Goal: Information Seeking & Learning: Learn about a topic

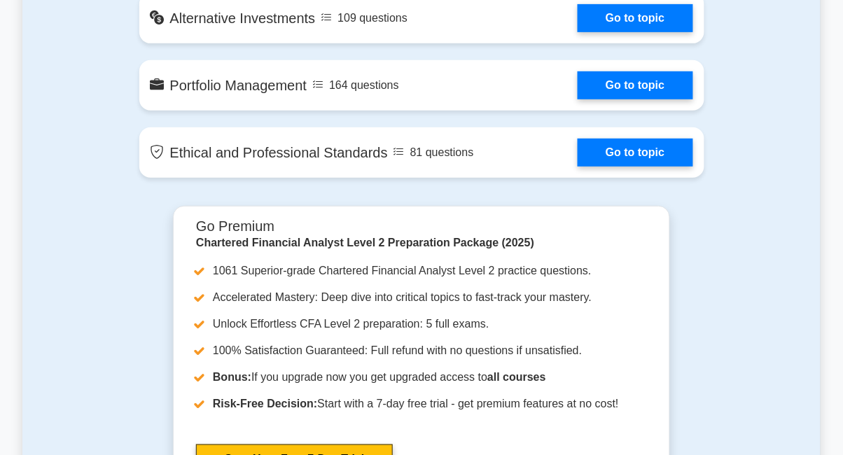
scroll to position [1328, 0]
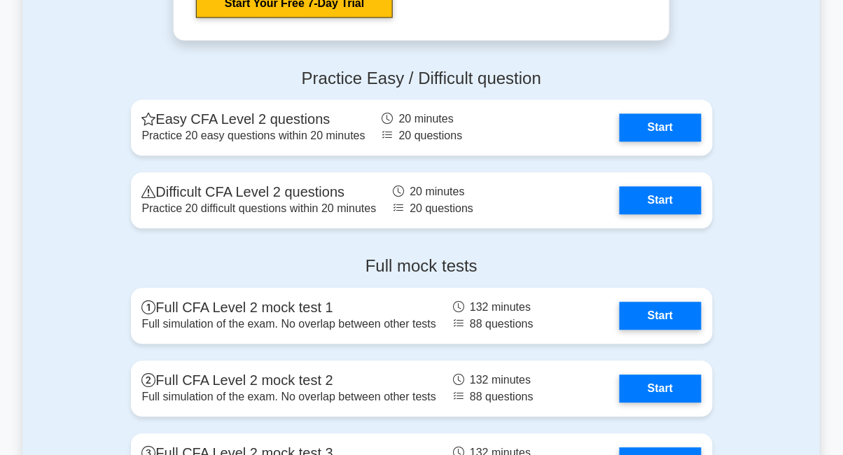
click at [663, 313] on link "Start" at bounding box center [660, 317] width 81 height 28
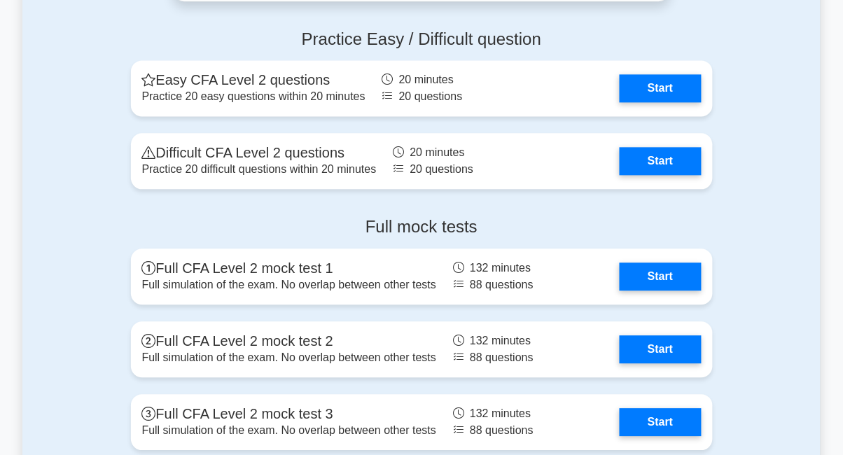
scroll to position [1825, 0]
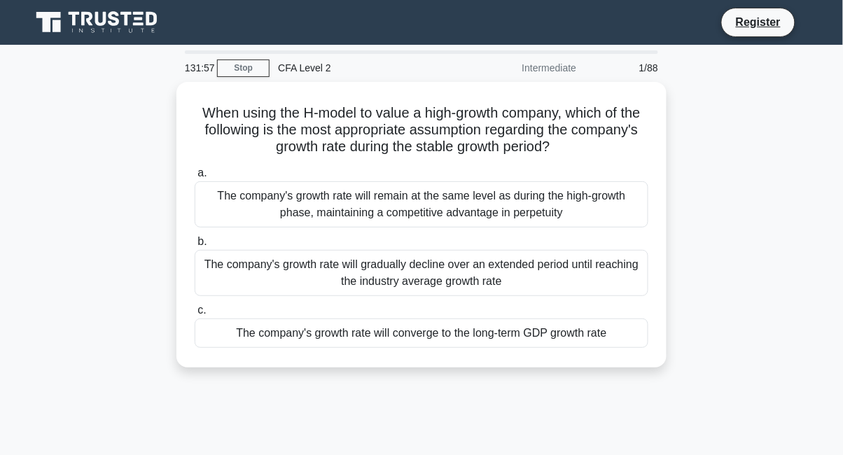
click at [536, 211] on div "The company's growth rate will remain at the same level as during the high-grow…" at bounding box center [422, 204] width 454 height 46
click at [195, 178] on input "a. The company's growth rate will remain at the same level as during the high-g…" at bounding box center [195, 173] width 0 height 9
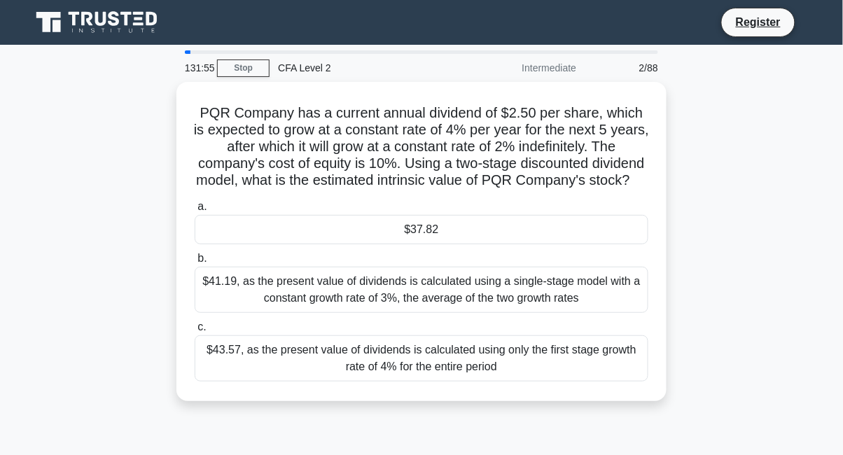
click at [537, 291] on div "$41.19, as the present value of dividends is calculated using a single-stage mo…" at bounding box center [422, 290] width 454 height 46
click at [195, 263] on input "b. $41.19, as the present value of dividends is calculated using a single-stage…" at bounding box center [195, 258] width 0 height 9
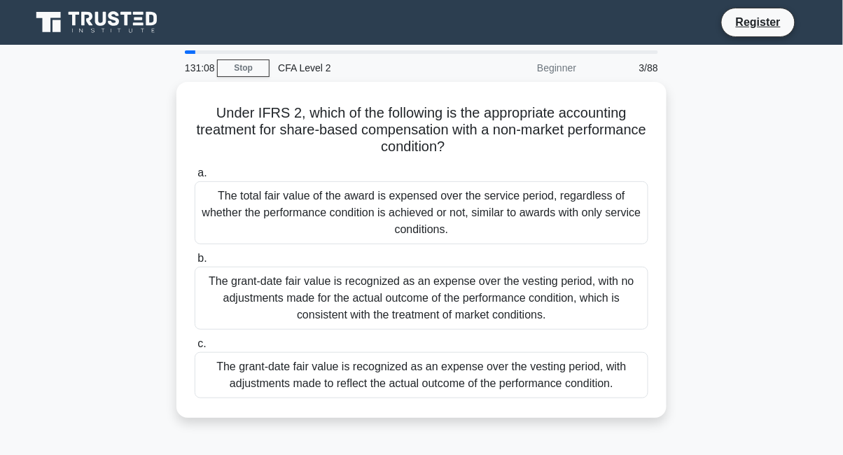
click at [529, 294] on div "The grant-date fair value is recognized as an expense over the vesting period, …" at bounding box center [422, 298] width 454 height 63
click at [195, 263] on input "b. The grant-date fair value is recognized as an expense over the vesting perio…" at bounding box center [195, 258] width 0 height 9
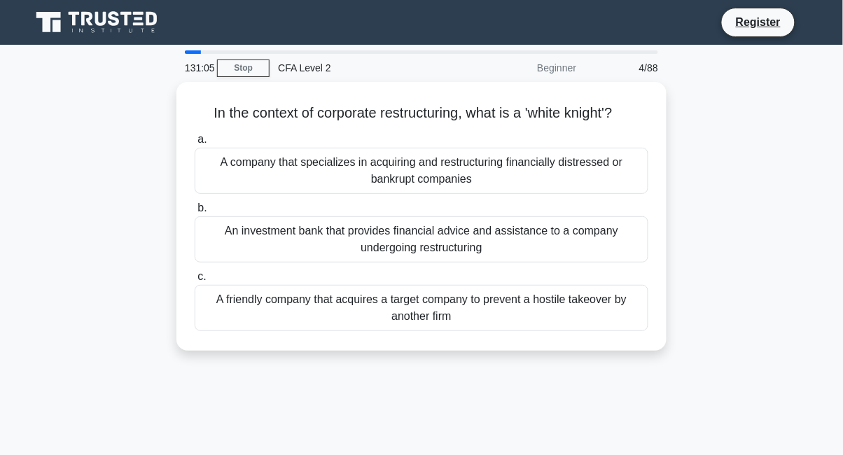
click at [475, 307] on div "A friendly company that acquires a target company to prevent a hostile takeover…" at bounding box center [422, 308] width 454 height 46
click at [195, 282] on input "c. A friendly company that acquires a target company to prevent a hostile takeo…" at bounding box center [195, 276] width 0 height 9
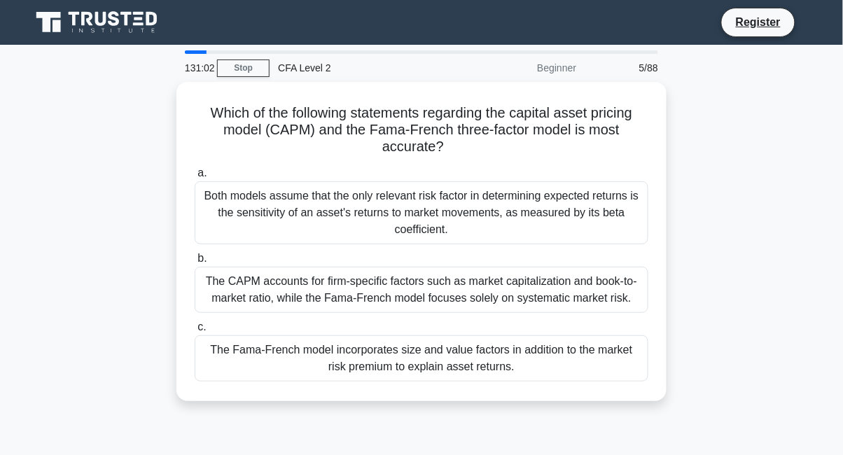
click at [584, 207] on div "Both models assume that the only relevant risk factor in determining expected r…" at bounding box center [422, 212] width 454 height 63
click at [195, 178] on input "a. Both models assume that the only relevant risk factor in determining expecte…" at bounding box center [195, 173] width 0 height 9
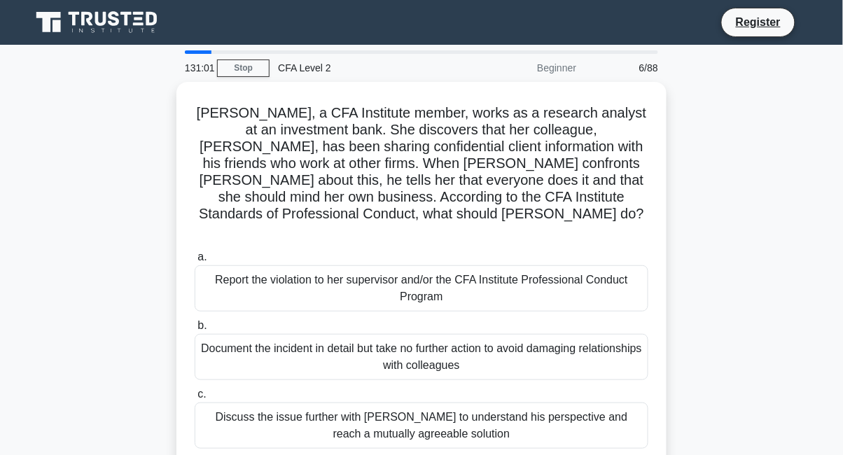
click at [437, 334] on div "Document the incident in detail but take no further action to avoid damaging re…" at bounding box center [422, 357] width 454 height 46
click at [195, 331] on input "b. Document the incident in detail but take no further action to avoid damaging…" at bounding box center [195, 325] width 0 height 9
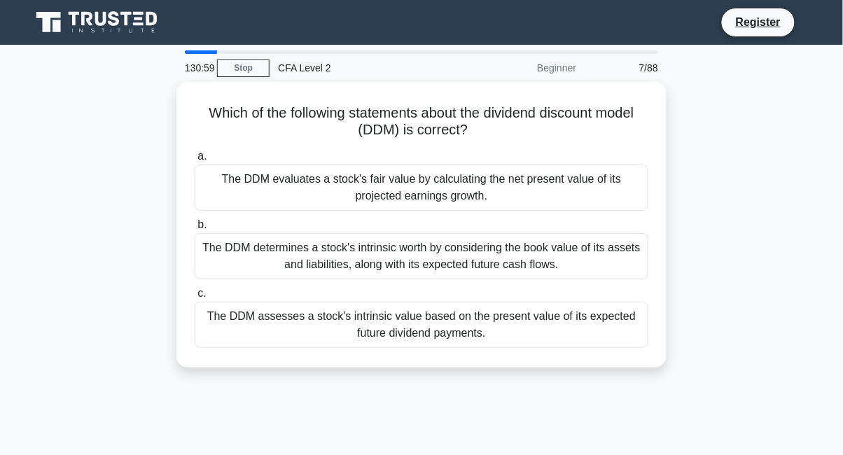
click at [526, 201] on div "The DDM evaluates a stock's fair value by calculating the net present value of …" at bounding box center [422, 188] width 454 height 46
click at [195, 161] on input "a. The DDM evaluates a stock's fair value by calculating the net present value …" at bounding box center [195, 156] width 0 height 9
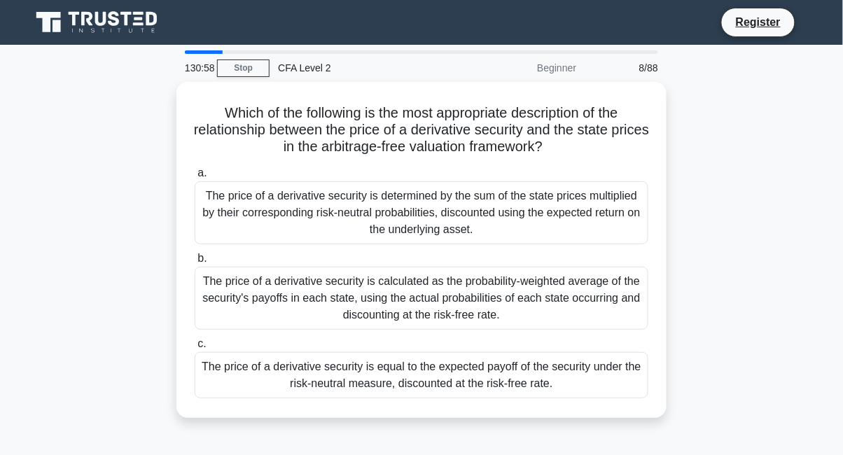
click at [505, 375] on div "The price of a derivative security is equal to the expected payoff of the secur…" at bounding box center [422, 375] width 454 height 46
click at [195, 349] on input "c. The price of a derivative security is equal to the expected payoff of the se…" at bounding box center [195, 344] width 0 height 9
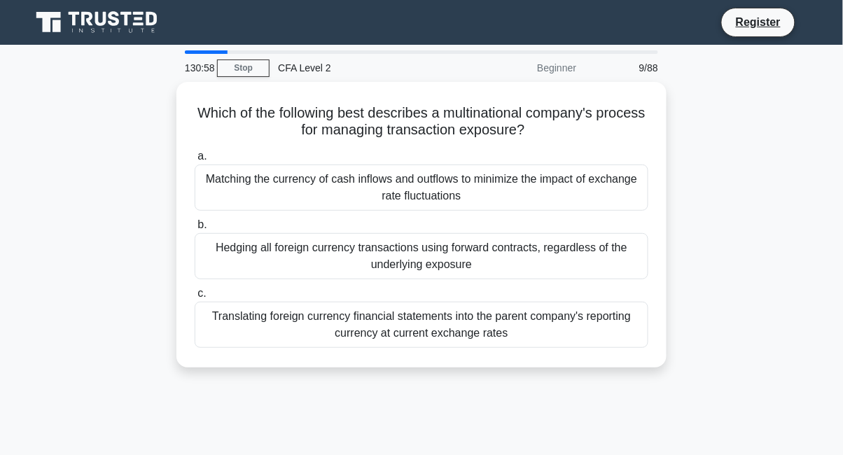
click at [518, 270] on div "Hedging all foreign currency transactions using forward contracts, regardless o…" at bounding box center [422, 256] width 454 height 46
click at [195, 230] on input "b. Hedging all foreign currency transactions using forward contracts, regardles…" at bounding box center [195, 225] width 0 height 9
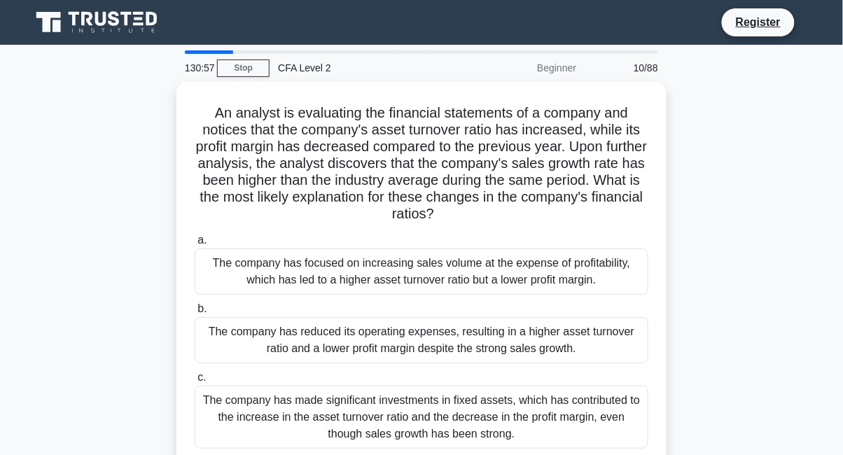
click at [445, 325] on div "The company has reduced its operating expenses, resulting in a higher asset tur…" at bounding box center [422, 340] width 454 height 46
click at [195, 314] on input "b. The company has reduced its operating expenses, resulting in a higher asset …" at bounding box center [195, 309] width 0 height 9
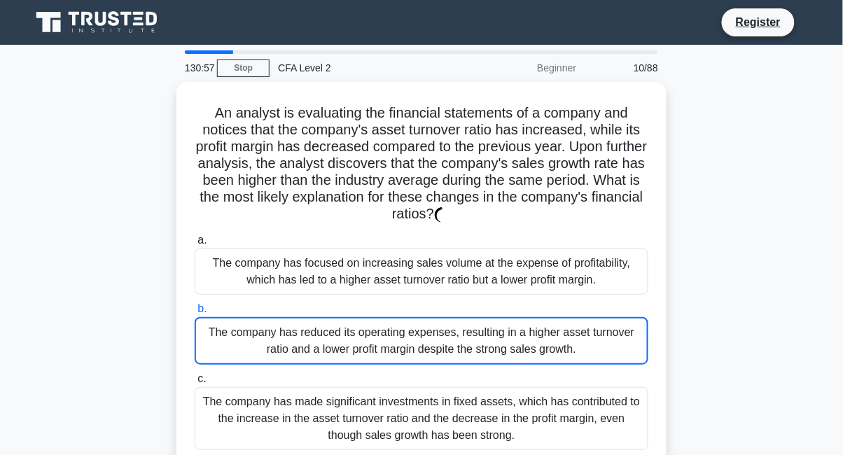
click at [437, 370] on label "c. The company has made significant investments in fixed assets, which has cont…" at bounding box center [422, 410] width 454 height 80
click at [195, 375] on input "c. The company has made significant investments in fixed assets, which has cont…" at bounding box center [195, 379] width 0 height 9
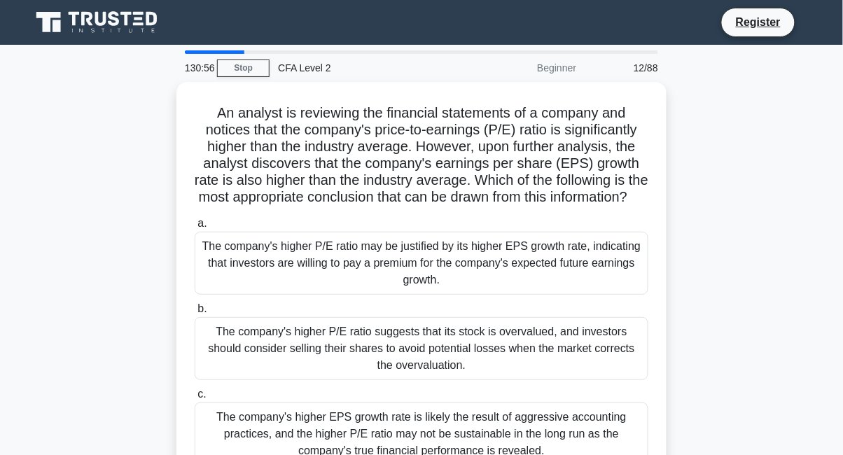
click at [445, 380] on div "The company's higher P/E ratio suggests that its stock is overvalued, and inves…" at bounding box center [422, 348] width 454 height 63
click at [195, 314] on input "b. The company's higher P/E ratio suggests that its stock is overvalued, and in…" at bounding box center [195, 309] width 0 height 9
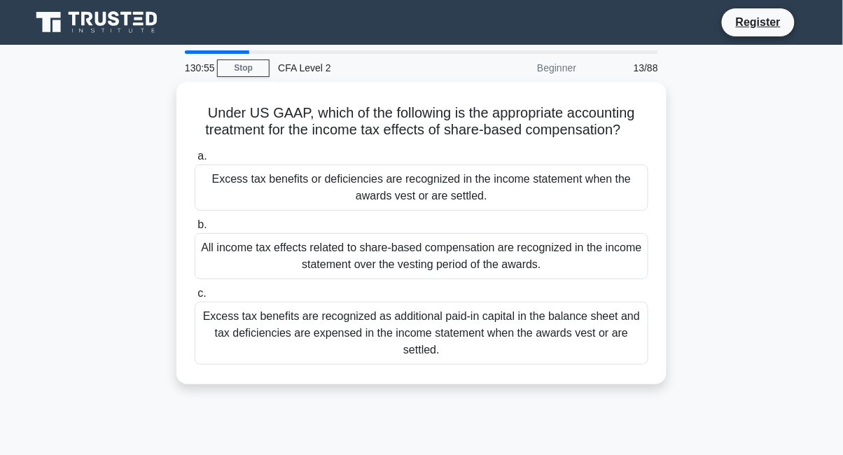
click at [441, 340] on div "Excess tax benefits are recognized as additional paid-in capital in the balance…" at bounding box center [422, 333] width 454 height 63
click at [195, 298] on input "c. Excess tax benefits are recognized as additional paid-in capital in the bala…" at bounding box center [195, 293] width 0 height 9
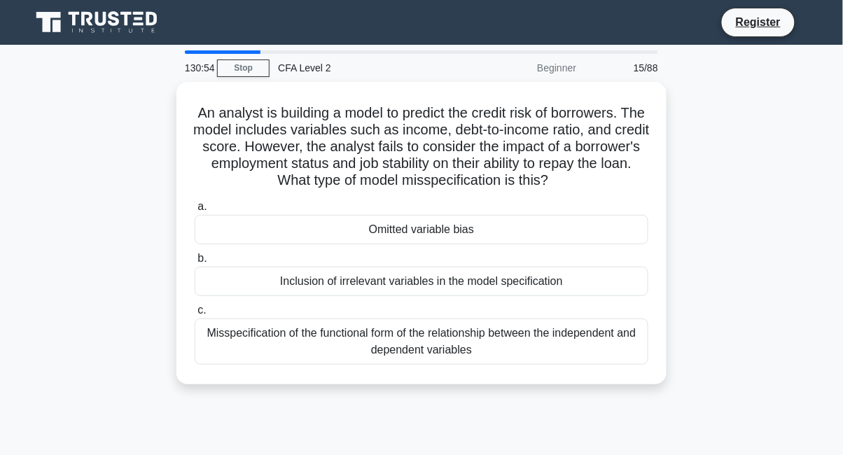
click at [467, 320] on div "Misspecification of the functional form of the relationship between the indepen…" at bounding box center [422, 342] width 454 height 46
click at [195, 315] on input "c. Misspecification of the functional form of the relationship between the inde…" at bounding box center [195, 310] width 0 height 9
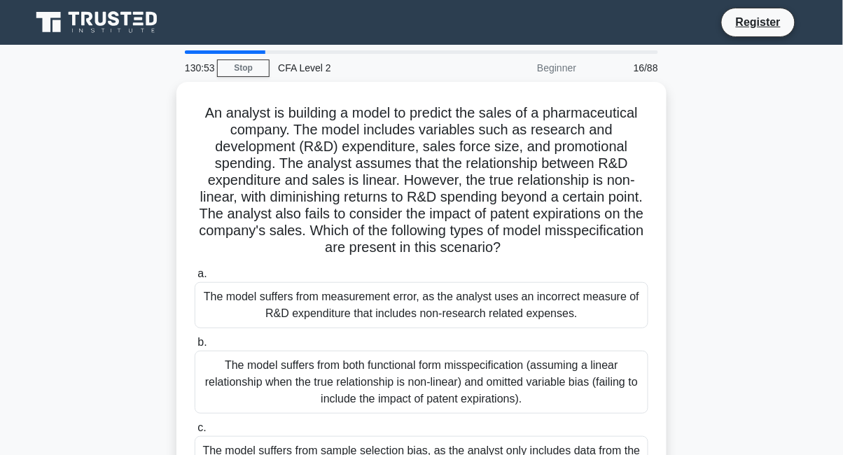
click at [471, 326] on div "The model suffers from measurement error, as the analyst uses an incorrect meas…" at bounding box center [422, 305] width 454 height 46
click at [195, 279] on input "a. The model suffers from measurement error, as the analyst uses an incorrect m…" at bounding box center [195, 274] width 0 height 9
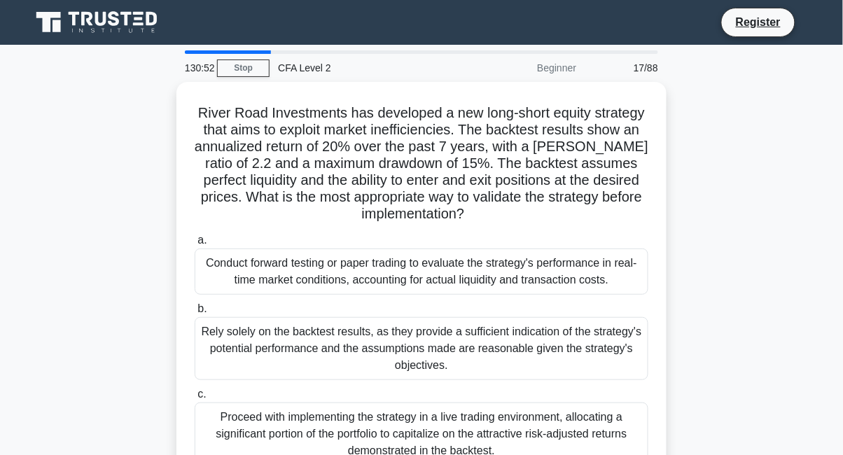
click at [465, 346] on div "Rely solely on the backtest results, as they provide a sufficient indication of…" at bounding box center [422, 348] width 454 height 63
click at [195, 314] on input "b. Rely solely on the backtest results, as they provide a sufficient indication…" at bounding box center [195, 309] width 0 height 9
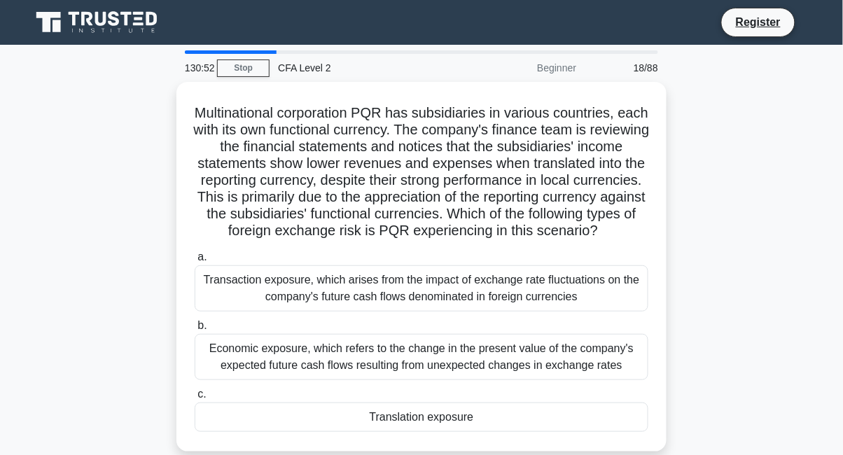
click at [459, 352] on div "Economic exposure, which refers to the change in the present value of the compa…" at bounding box center [422, 357] width 454 height 46
click at [195, 331] on input "b. Economic exposure, which refers to the change in the present value of the co…" at bounding box center [195, 325] width 0 height 9
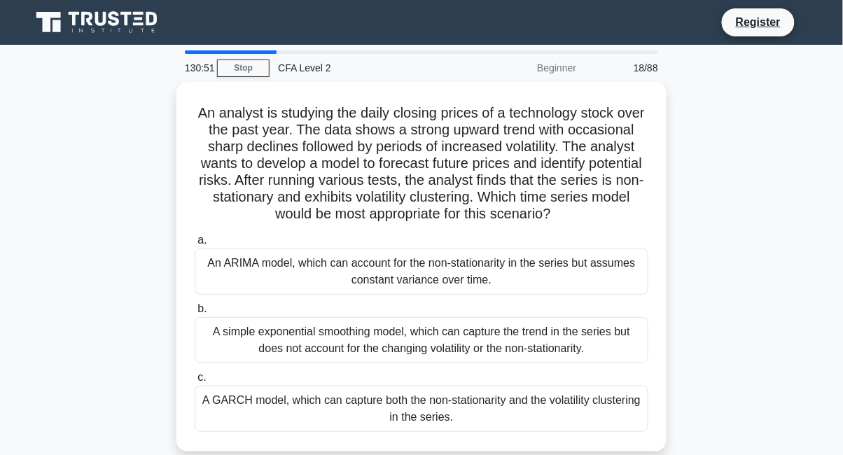
click at [460, 354] on div "A simple exponential smoothing model, which can capture the trend in the series…" at bounding box center [422, 340] width 454 height 46
click at [195, 314] on input "b. A simple exponential smoothing model, which can capture the trend in the ser…" at bounding box center [195, 309] width 0 height 9
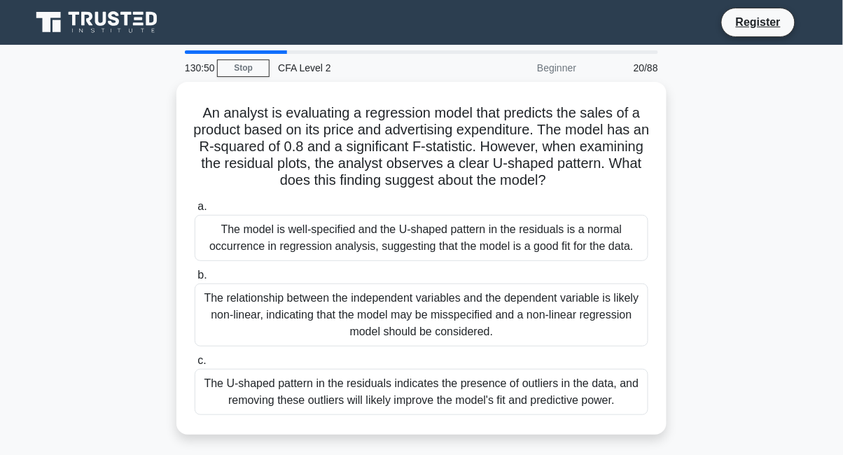
click at [463, 352] on label "c. The U-shaped pattern in the residuals indicates the presence of outliers in …" at bounding box center [422, 383] width 454 height 63
click at [195, 356] on input "c. The U-shaped pattern in the residuals indicates the presence of outliers in …" at bounding box center [195, 360] width 0 height 9
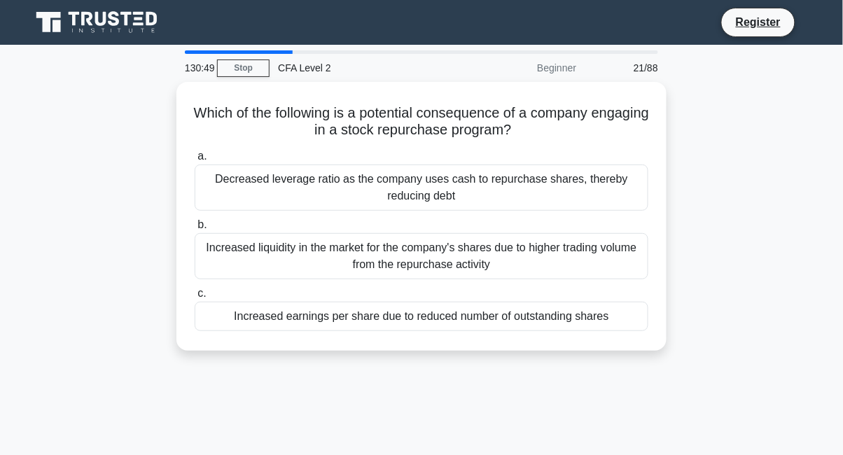
click at [473, 338] on div "Which of the following is a potential consequence of a company engaging in a st…" at bounding box center [421, 217] width 479 height 258
click at [490, 316] on div "Increased earnings per share due to reduced number of outstanding shares" at bounding box center [422, 316] width 454 height 29
click at [195, 298] on input "c. Increased earnings per share due to reduced number of outstanding shares" at bounding box center [195, 293] width 0 height 9
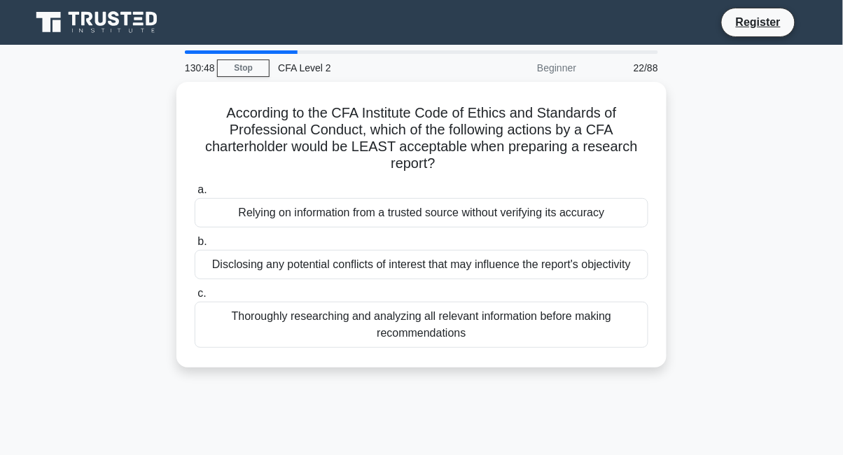
click at [493, 309] on div "Thoroughly researching and analyzing all relevant information before making rec…" at bounding box center [422, 325] width 454 height 46
click at [195, 298] on input "c. Thoroughly researching and analyzing all relevant information before making …" at bounding box center [195, 293] width 0 height 9
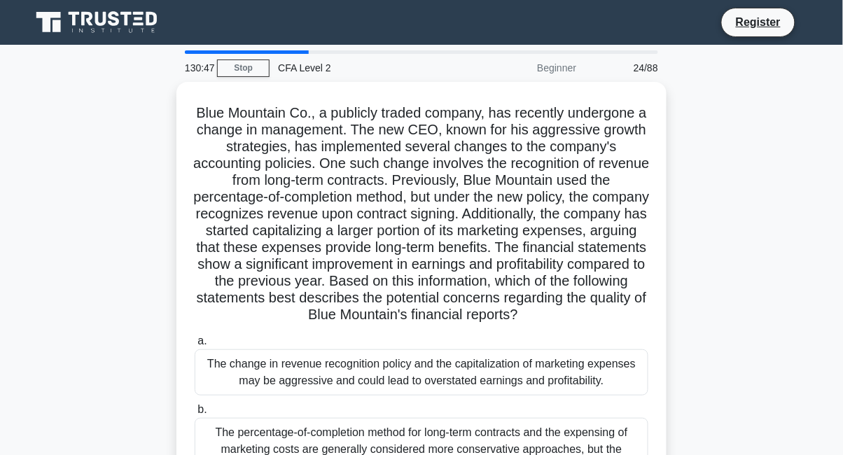
click at [483, 335] on label "a. The change in revenue recognition policy and the capitalization of marketing…" at bounding box center [422, 364] width 454 height 63
click at [195, 337] on input "a. The change in revenue recognition policy and the capitalization of marketing…" at bounding box center [195, 341] width 0 height 9
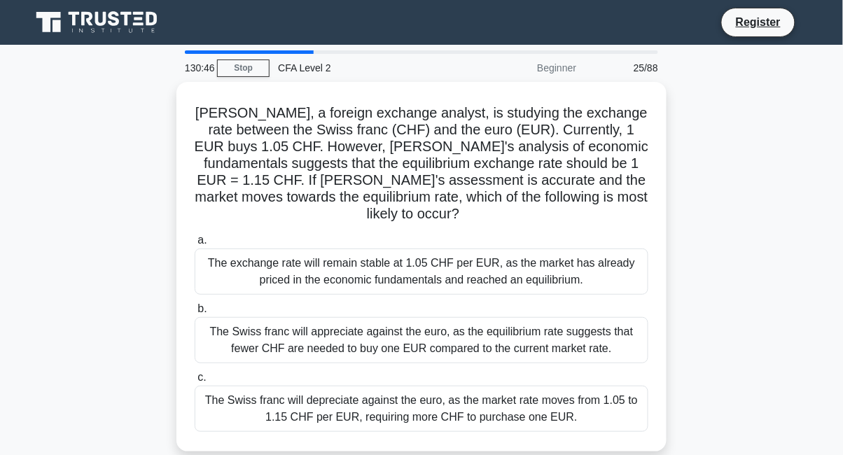
click at [471, 386] on div "The Swiss franc will depreciate against the euro, as the market rate moves from…" at bounding box center [422, 409] width 454 height 46
click at [195, 377] on input "c. The Swiss franc will depreciate against the euro, as the market rate moves f…" at bounding box center [195, 377] width 0 height 9
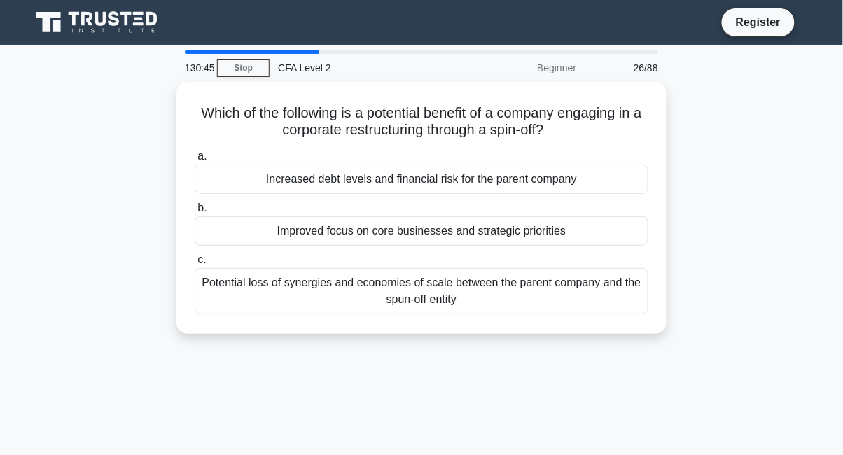
click at [530, 220] on div "Improved focus on core businesses and strategic priorities" at bounding box center [422, 230] width 454 height 29
click at [195, 213] on input "b. Improved focus on core businesses and strategic priorities" at bounding box center [195, 208] width 0 height 9
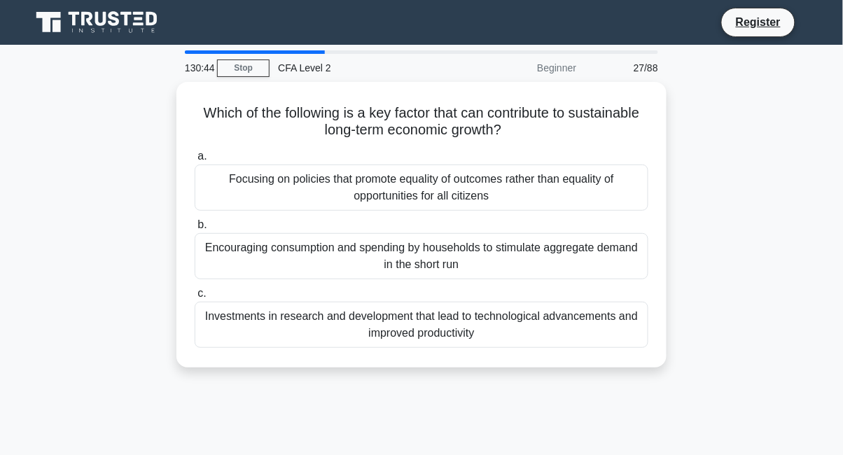
click at [522, 251] on div "Encouraging consumption and spending by households to stimulate aggregate deman…" at bounding box center [422, 256] width 454 height 46
click at [195, 230] on input "b. Encouraging consumption and spending by households to stimulate aggregate de…" at bounding box center [195, 225] width 0 height 9
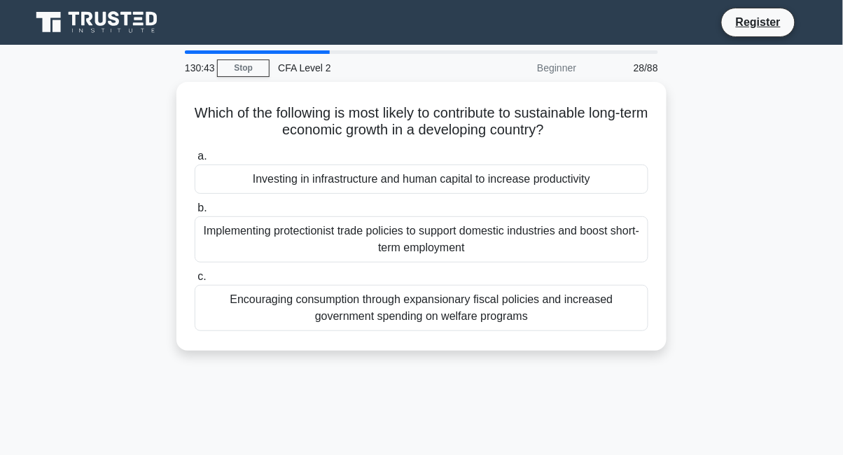
click at [808, 316] on div "Which of the following is most likely to contribute to sustainable long-term ec…" at bounding box center [421, 225] width 798 height 286
click at [576, 174] on div "Investing in infrastructure and human capital to increase productivity" at bounding box center [422, 179] width 454 height 29
click at [195, 161] on input "a. Investing in infrastructure and human capital to increase productivity" at bounding box center [195, 156] width 0 height 9
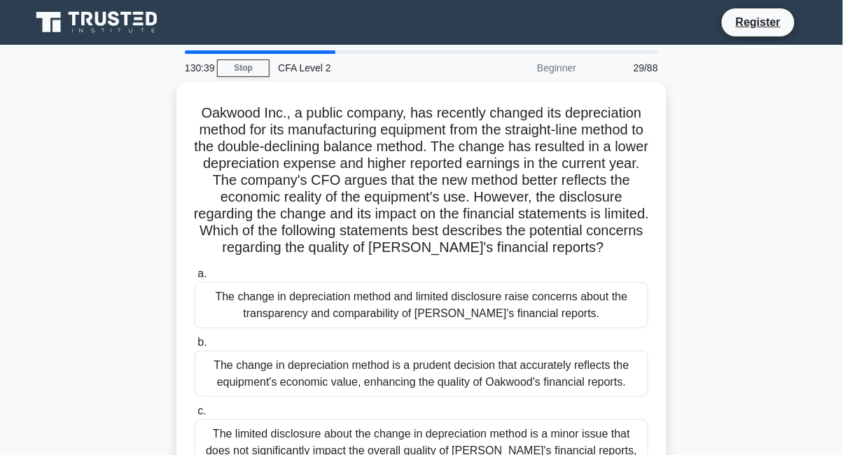
click at [473, 389] on div "The change in depreciation method is a prudent decision that accurately reflect…" at bounding box center [422, 374] width 454 height 46
click at [195, 347] on input "b. The change in depreciation method is a prudent decision that accurately refl…" at bounding box center [195, 342] width 0 height 9
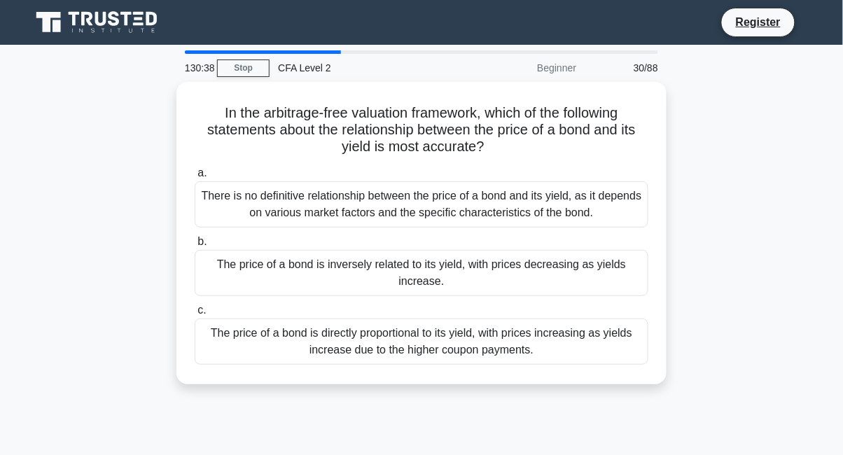
click at [480, 331] on div "The price of a bond is directly proportional to its yield, with prices increasi…" at bounding box center [422, 342] width 454 height 46
click at [195, 315] on input "c. The price of a bond is directly proportional to its yield, with prices incre…" at bounding box center [195, 310] width 0 height 9
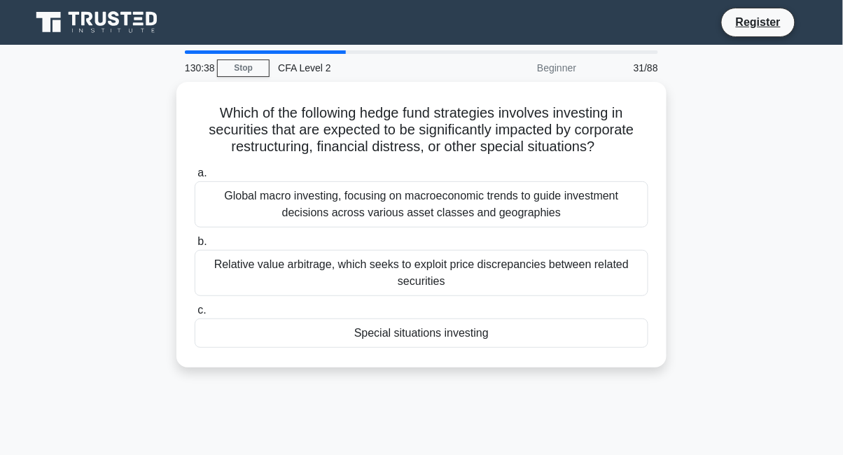
click at [564, 252] on div "Relative value arbitrage, which seeks to exploit price discrepancies between re…" at bounding box center [422, 273] width 454 height 46
click at [195, 247] on input "b. Relative value arbitrage, which seeks to exploit price discrepancies between…" at bounding box center [195, 241] width 0 height 9
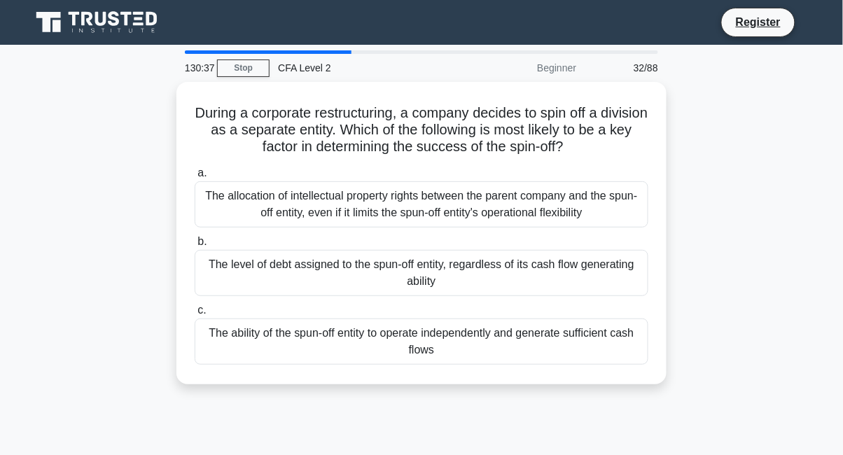
click at [571, 258] on div "The level of debt assigned to the spun-off entity, regardless of its cash flow …" at bounding box center [422, 273] width 454 height 46
click at [195, 247] on input "b. The level of debt assigned to the spun-off entity, regardless of its cash fl…" at bounding box center [195, 241] width 0 height 9
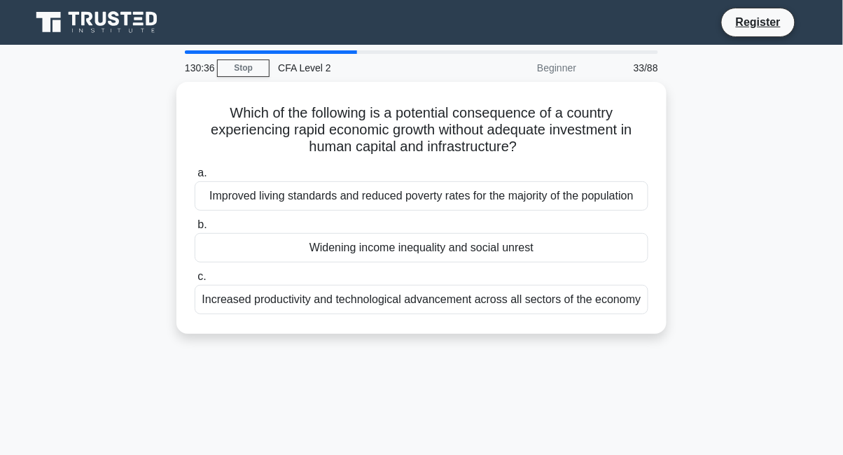
click at [564, 297] on div "Increased productivity and technological advancement across all sectors of the …" at bounding box center [422, 299] width 454 height 29
click at [195, 282] on input "c. Increased productivity and technological advancement across all sectors of t…" at bounding box center [195, 276] width 0 height 9
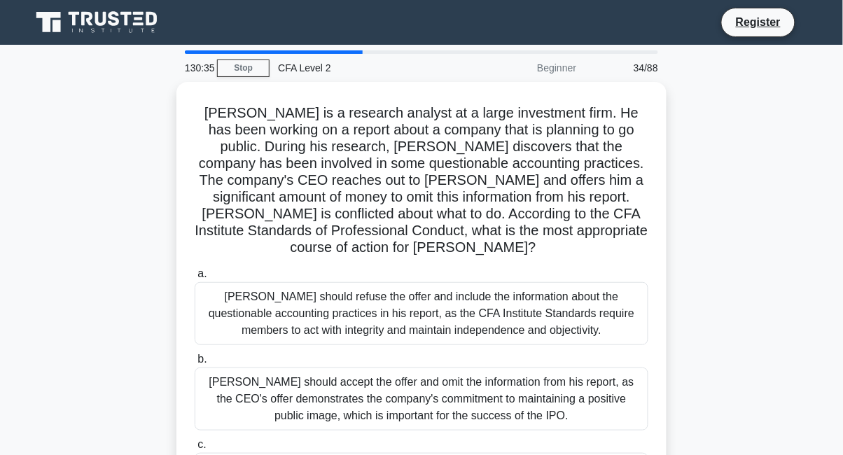
click at [553, 240] on icon ".spinner_0XTQ{transform-origin:center;animation:spinner_y6GP .75s linear infini…" at bounding box center [544, 248] width 17 height 17
click at [509, 300] on div "[PERSON_NAME] should refuse the offer and include the information about the que…" at bounding box center [422, 313] width 454 height 63
click at [195, 279] on input "a. [PERSON_NAME] should refuse the offer and include the information about the …" at bounding box center [195, 274] width 0 height 9
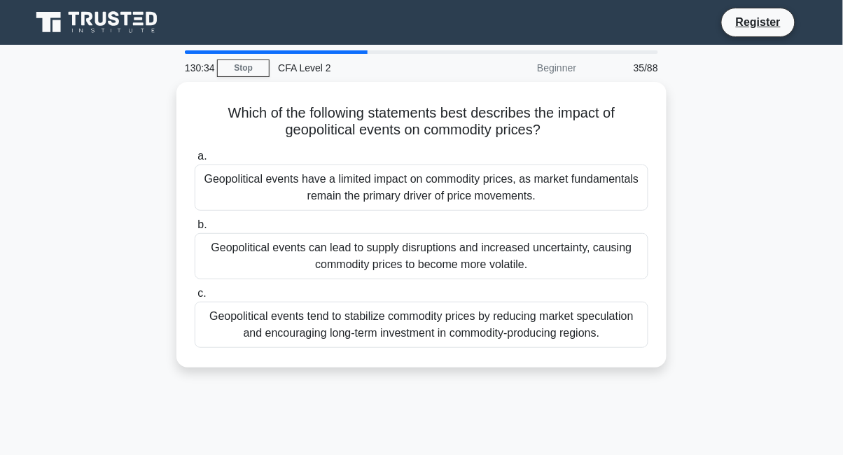
click at [490, 335] on div "Geopolitical events tend to stabilize commodity prices by reducing market specu…" at bounding box center [422, 325] width 454 height 46
click at [195, 298] on input "c. Geopolitical events tend to stabilize commodity prices by reducing market sp…" at bounding box center [195, 293] width 0 height 9
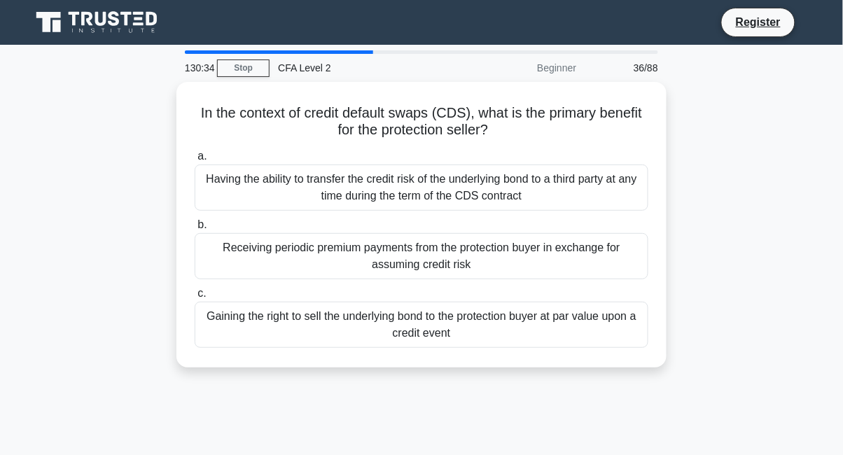
click at [504, 312] on div "Gaining the right to sell the underlying bond to the protection buyer at par va…" at bounding box center [422, 325] width 454 height 46
click at [195, 298] on input "c. Gaining the right to sell the underlying bond to the protection buyer at par…" at bounding box center [195, 293] width 0 height 9
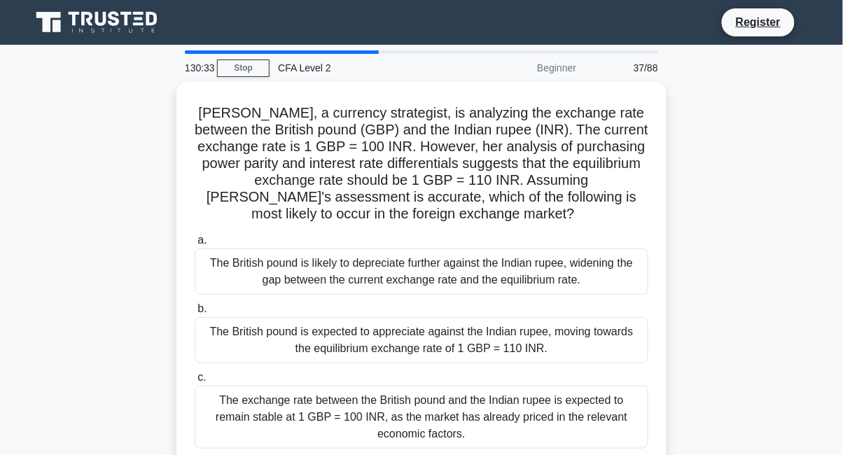
click at [522, 289] on div "The British pound is likely to depreciate further against the Indian rupee, wid…" at bounding box center [422, 272] width 454 height 46
click at [195, 245] on input "a. The British pound is likely to depreciate further against the Indian rupee, …" at bounding box center [195, 240] width 0 height 9
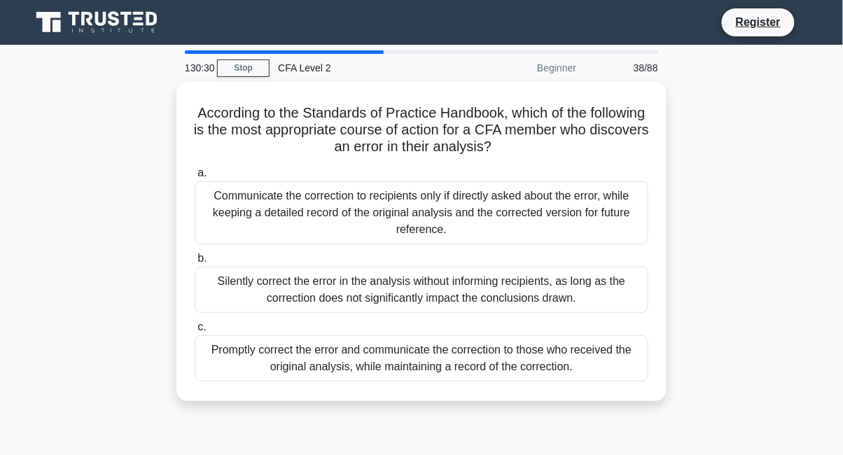
click at [520, 302] on div "Silently correct the error in the analysis without informing recipients, as lon…" at bounding box center [422, 290] width 454 height 46
click at [195, 263] on input "b. Silently correct the error in the analysis without informing recipients, as …" at bounding box center [195, 258] width 0 height 9
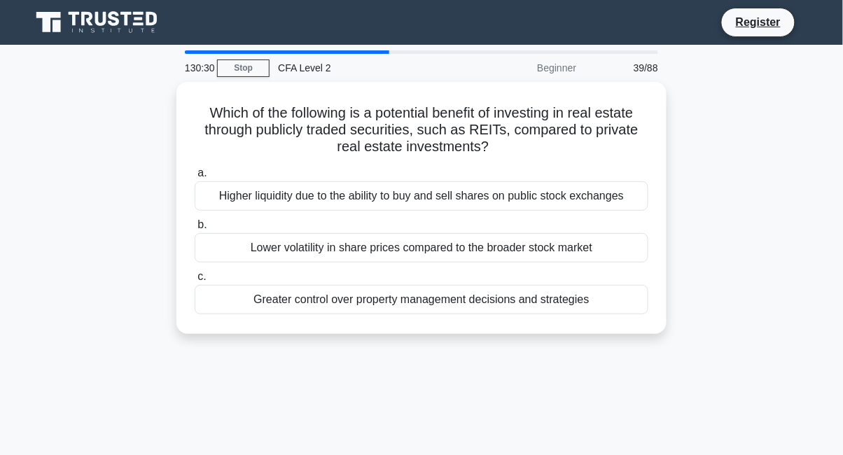
click at [539, 274] on label "c. Greater control over property management decisions and strategies" at bounding box center [422, 291] width 454 height 46
click at [195, 274] on input "c. Greater control over property management decisions and strategies" at bounding box center [195, 276] width 0 height 9
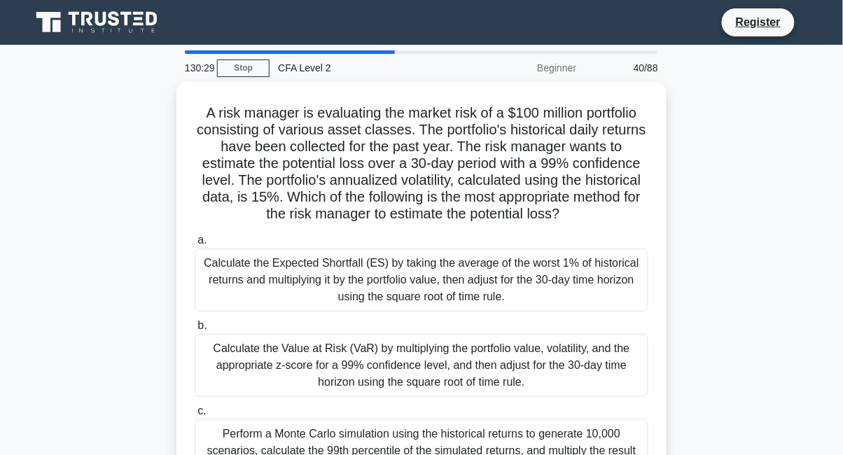
click at [515, 350] on div "Calculate the Value at Risk (VaR) by multiplying the portfolio value, volatilit…" at bounding box center [422, 365] width 454 height 63
click at [195, 331] on input "b. Calculate the Value at Risk (VaR) by multiplying the portfolio value, volati…" at bounding box center [195, 325] width 0 height 9
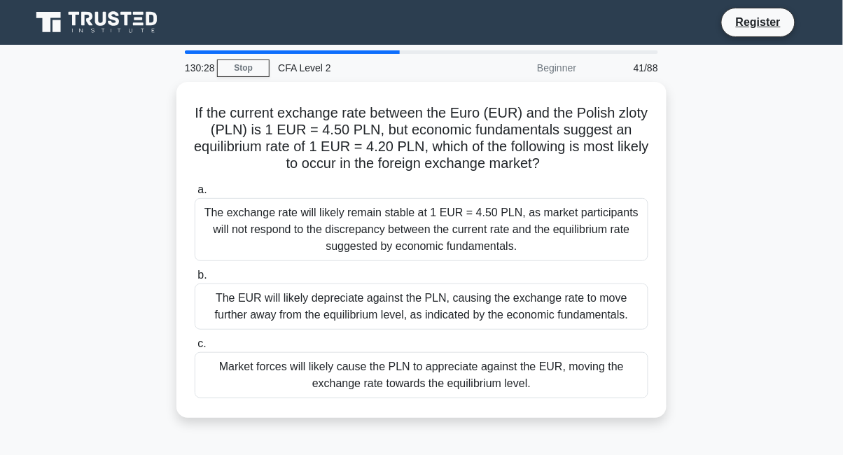
click at [534, 294] on div "The EUR will likely depreciate against the PLN, causing the exchange rate to mo…" at bounding box center [422, 307] width 454 height 46
click at [195, 280] on input "b. The EUR will likely depreciate against the PLN, causing the exchange rate to…" at bounding box center [195, 275] width 0 height 9
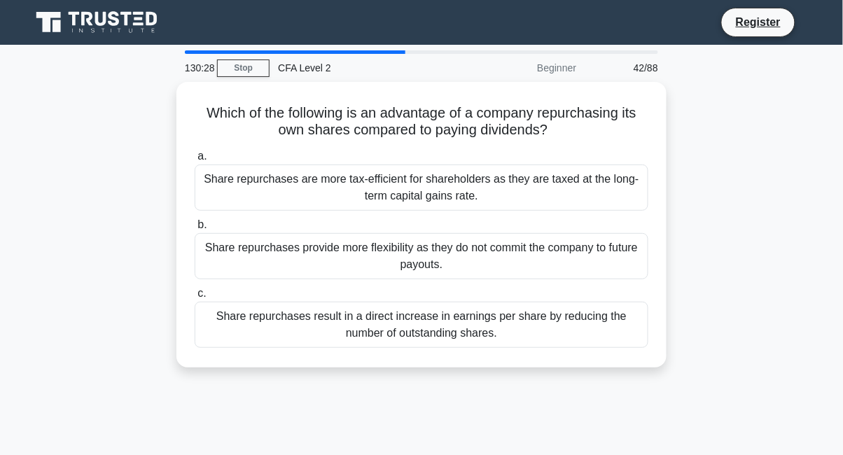
click at [560, 235] on div "Share repurchases provide more flexibility as they do not commit the company to…" at bounding box center [422, 256] width 454 height 46
click at [195, 230] on input "b. Share repurchases provide more flexibility as they do not commit the company…" at bounding box center [195, 225] width 0 height 9
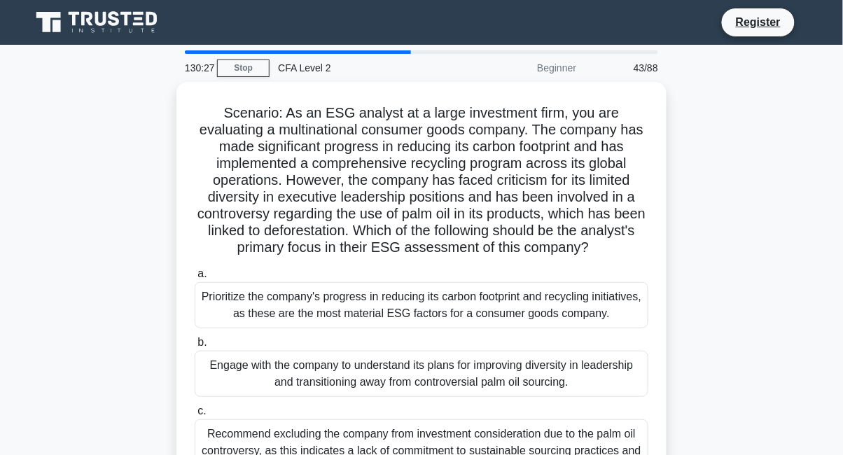
click at [451, 303] on div "Prioritize the company's progress in reducing its carbon footprint and recyclin…" at bounding box center [422, 305] width 454 height 46
click at [195, 279] on input "a. Prioritize the company's progress in reducing its carbon footprint and recyc…" at bounding box center [195, 274] width 0 height 9
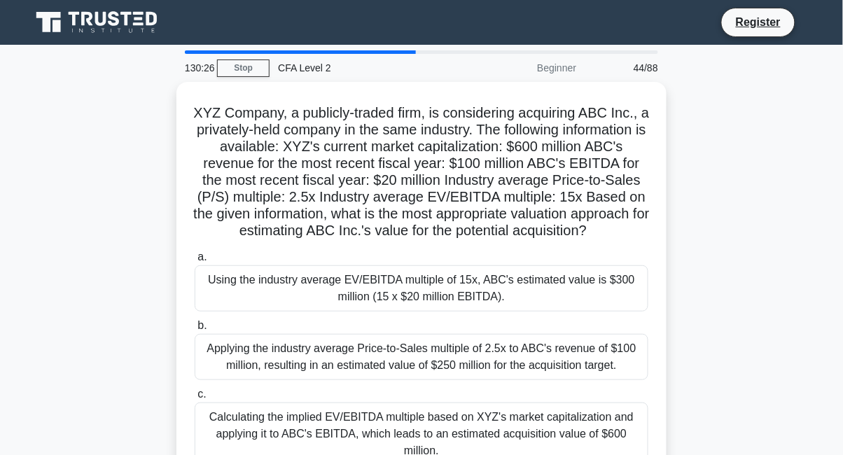
click at [446, 333] on label "b. Applying the industry average Price-to-Sales multiple of 2.5x to ABC's reven…" at bounding box center [422, 348] width 454 height 63
click at [195, 331] on input "b. Applying the industry average Price-to-Sales multiple of 2.5x to ABC's reven…" at bounding box center [195, 325] width 0 height 9
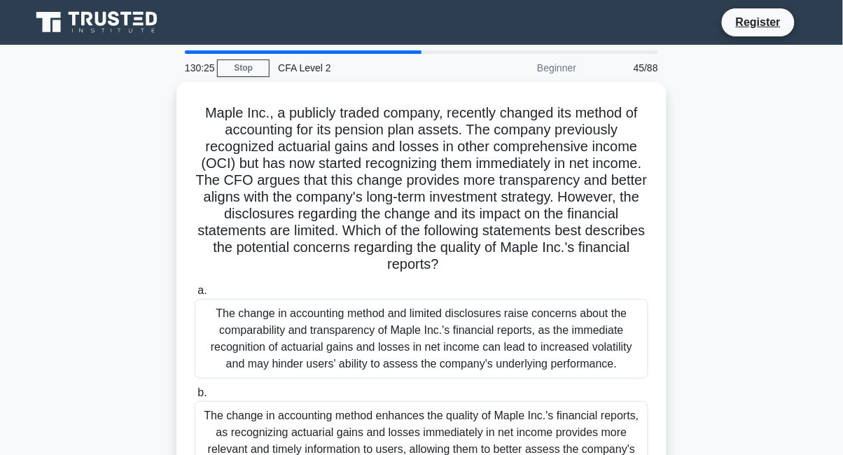
click at [473, 333] on div "The change in accounting method and limited disclosures raise concerns about th…" at bounding box center [422, 339] width 454 height 80
click at [195, 296] on input "a. The change in accounting method and limited disclosures raise concerns about…" at bounding box center [195, 290] width 0 height 9
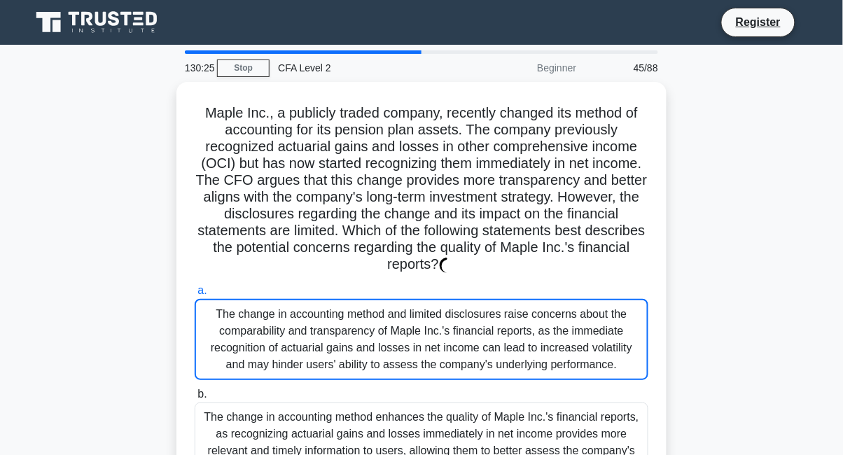
click at [470, 410] on div "The change in accounting method enhances the quality of Maple Inc.'s financial …" at bounding box center [422, 443] width 454 height 80
click at [195, 399] on input "b. The change in accounting method enhances the quality of Maple Inc.'s financi…" at bounding box center [195, 394] width 0 height 9
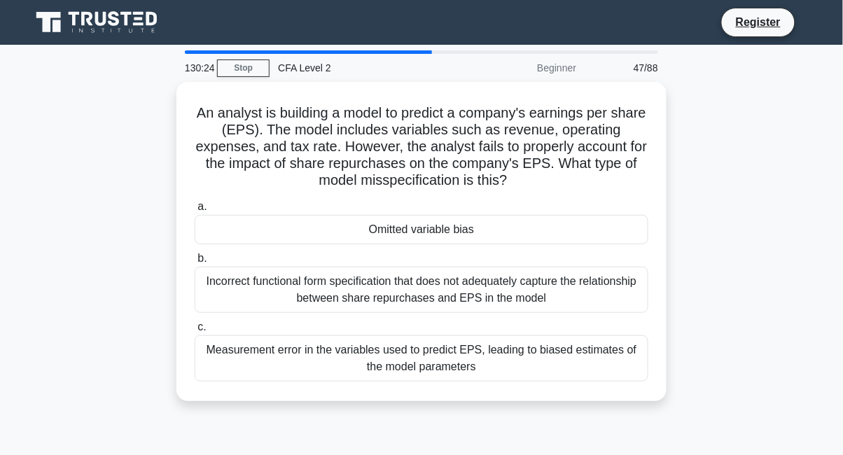
click at [479, 338] on div "Measurement error in the variables used to predict EPS, leading to biased estim…" at bounding box center [422, 358] width 454 height 46
click at [195, 332] on input "c. Measurement error in the variables used to predict EPS, leading to biased es…" at bounding box center [195, 327] width 0 height 9
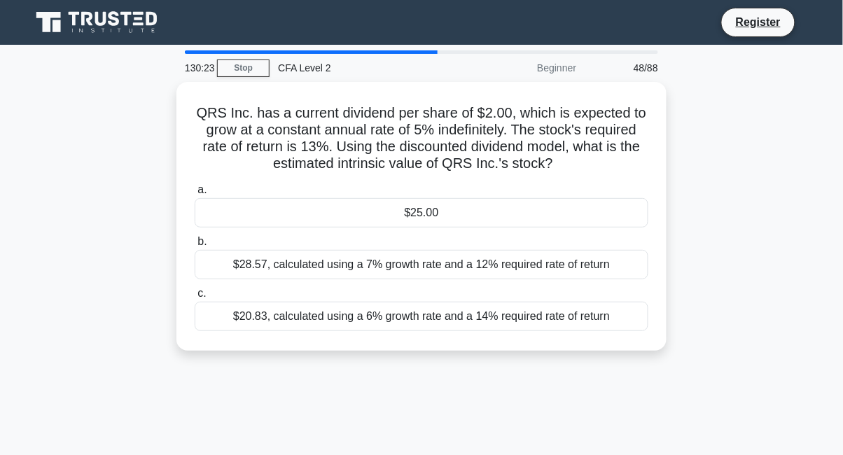
click at [567, 255] on div "$28.57, calculated using a 7% growth rate and a 12% required rate of return" at bounding box center [422, 264] width 454 height 29
click at [195, 247] on input "b. $28.57, calculated using a 7% growth rate and a 12% required rate of return" at bounding box center [195, 241] width 0 height 9
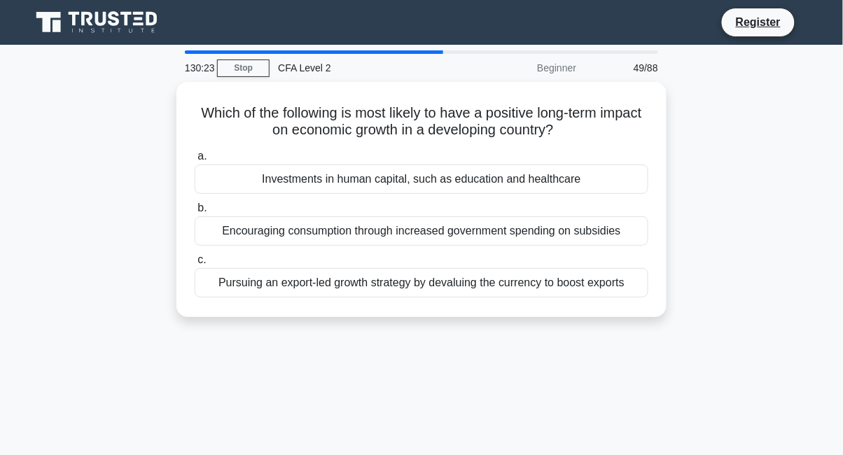
click at [565, 265] on label "c. Pursuing an export-led growth strategy by devaluing the currency to boost ex…" at bounding box center [422, 274] width 454 height 46
click at [195, 265] on input "c. Pursuing an export-led growth strategy by devaluing the currency to boost ex…" at bounding box center [195, 260] width 0 height 9
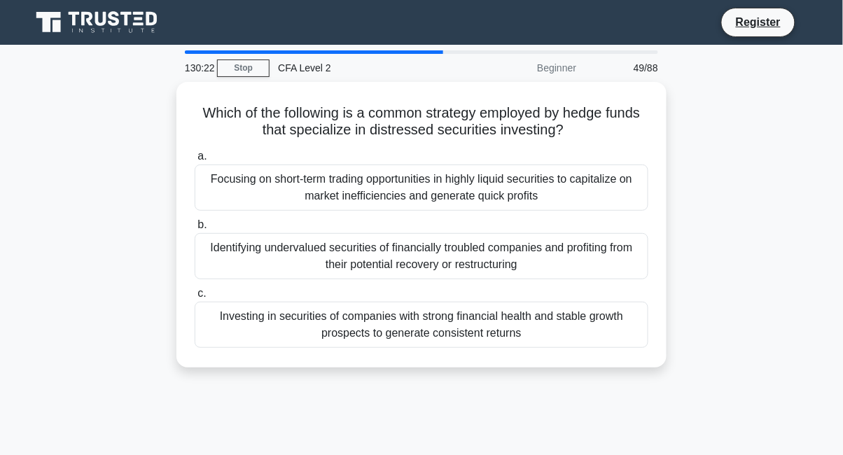
click at [576, 254] on div "Identifying undervalued securities of financially troubled companies and profit…" at bounding box center [422, 256] width 454 height 46
click at [195, 230] on input "b. Identifying undervalued securities of financially troubled companies and pro…" at bounding box center [195, 225] width 0 height 9
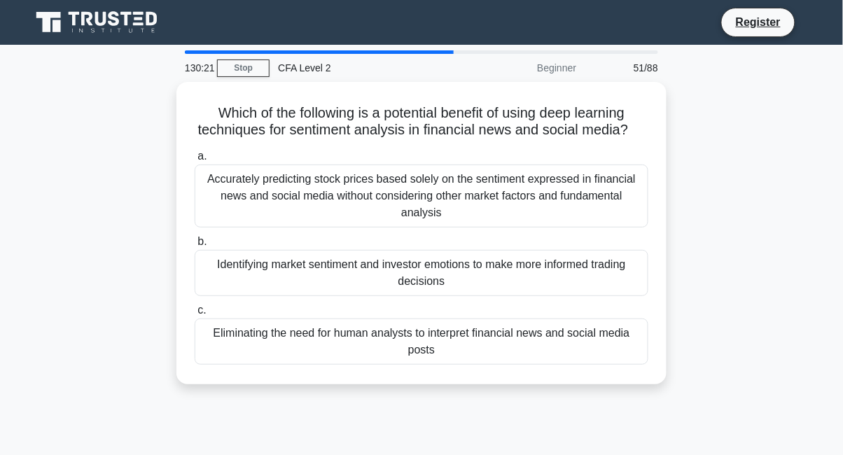
click at [566, 257] on div "Identifying market sentiment and investor emotions to make more informed tradin…" at bounding box center [422, 273] width 454 height 46
click at [195, 247] on input "b. Identifying market sentiment and investor emotions to make more informed tra…" at bounding box center [195, 241] width 0 height 9
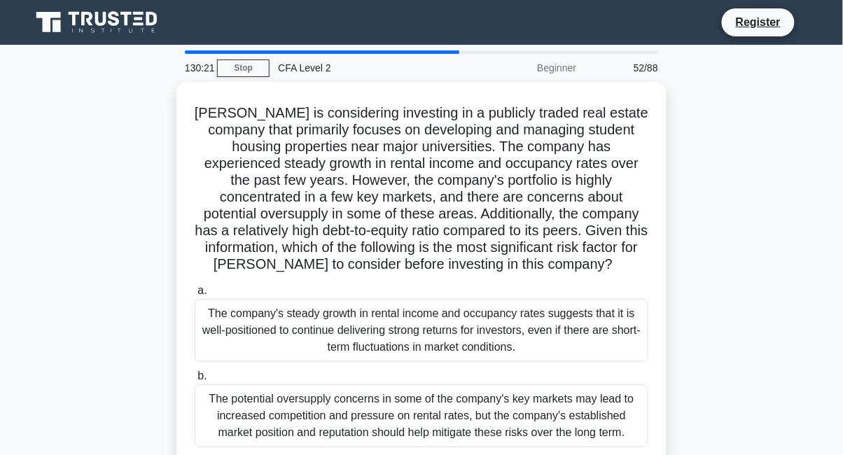
click at [566, 254] on h5 "[PERSON_NAME] is considering investing in a publicly traded real estate company…" at bounding box center [421, 188] width 457 height 169
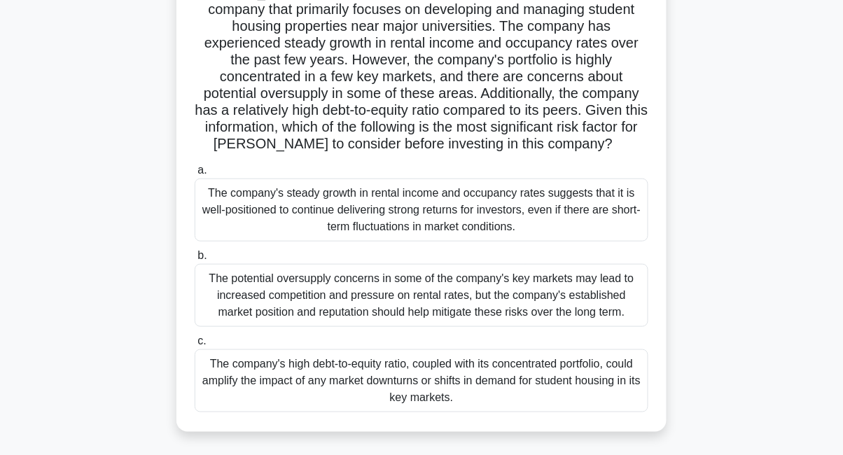
scroll to position [256, 0]
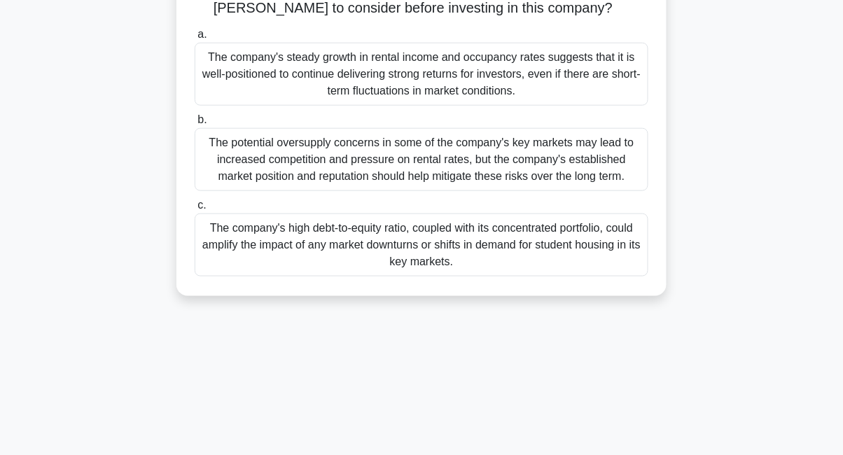
click at [539, 167] on div "The potential oversupply concerns in some of the company's key markets may lead…" at bounding box center [422, 159] width 454 height 63
click at [195, 125] on input "b. The potential oversupply concerns in some of the company's key markets may l…" at bounding box center [195, 120] width 0 height 9
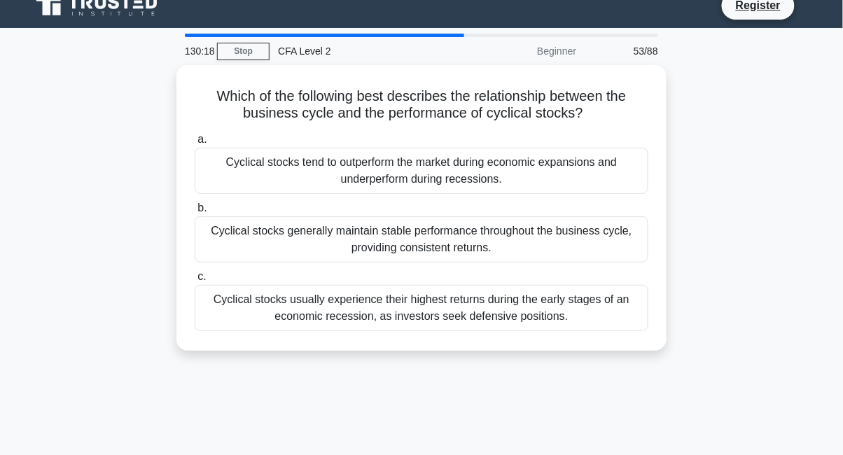
scroll to position [0, 0]
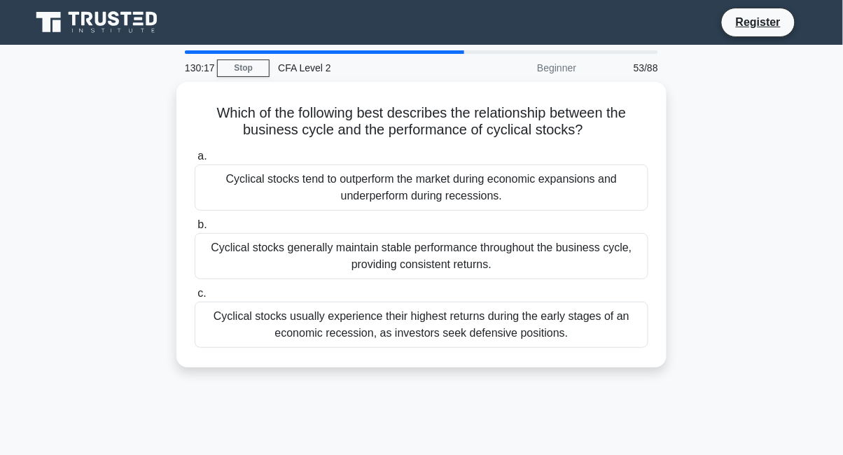
click at [408, 313] on div "Cyclical stocks usually experience their highest returns during the early stage…" at bounding box center [422, 325] width 454 height 46
click at [195, 298] on input "c. Cyclical stocks usually experience their highest returns during the early st…" at bounding box center [195, 293] width 0 height 9
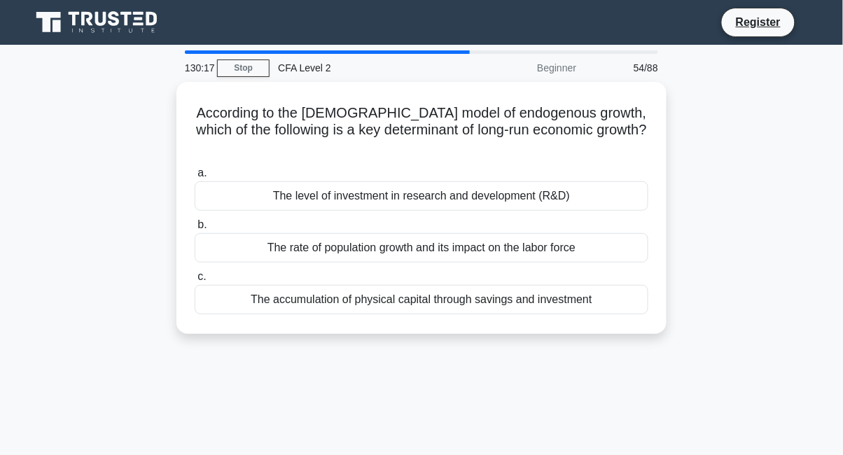
click at [409, 233] on div "The rate of population growth and its impact on the labor force" at bounding box center [422, 247] width 454 height 29
click at [195, 229] on input "b. The rate of population growth and its impact on the labor force" at bounding box center [195, 225] width 0 height 9
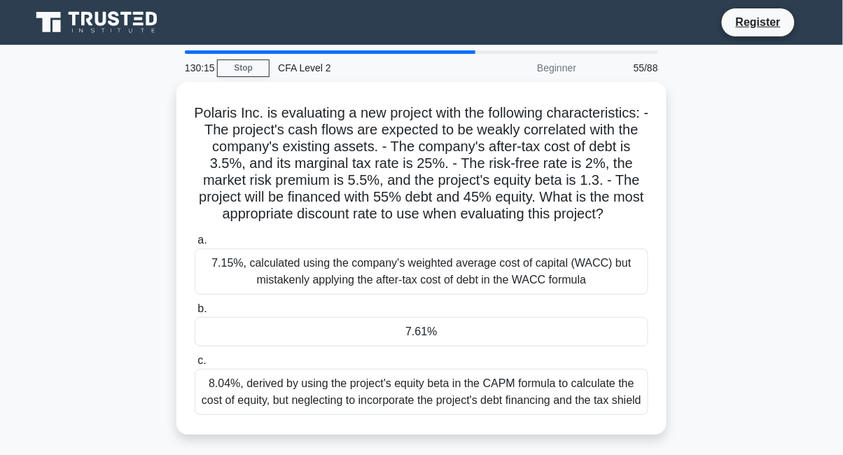
click at [420, 280] on div "7.15%, calculated using the company's weighted average cost of capital (WACC) b…" at bounding box center [422, 272] width 454 height 46
click at [195, 245] on input "a. 7.15%, calculated using the company's weighted average cost of capital (WACC…" at bounding box center [195, 240] width 0 height 9
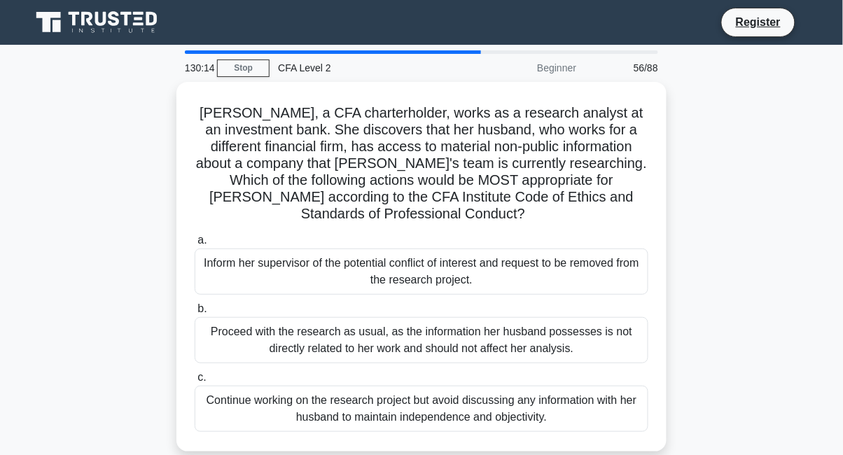
click at [441, 389] on div "Continue working on the research project but avoid discussing any information w…" at bounding box center [422, 409] width 454 height 46
click at [195, 382] on input "c. Continue working on the research project but avoid discussing any informatio…" at bounding box center [195, 377] width 0 height 9
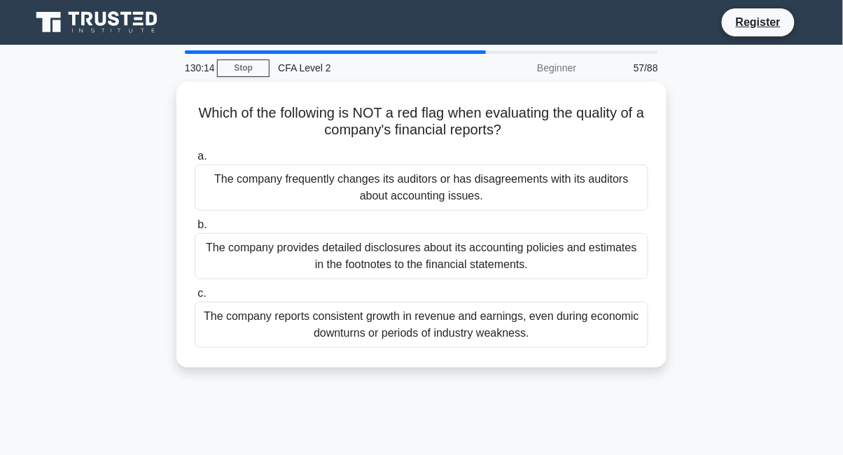
click at [514, 324] on div "The company reports consistent growth in revenue and earnings, even during econ…" at bounding box center [422, 325] width 454 height 46
click at [195, 298] on input "c. The company reports consistent growth in revenue and earnings, even during e…" at bounding box center [195, 293] width 0 height 9
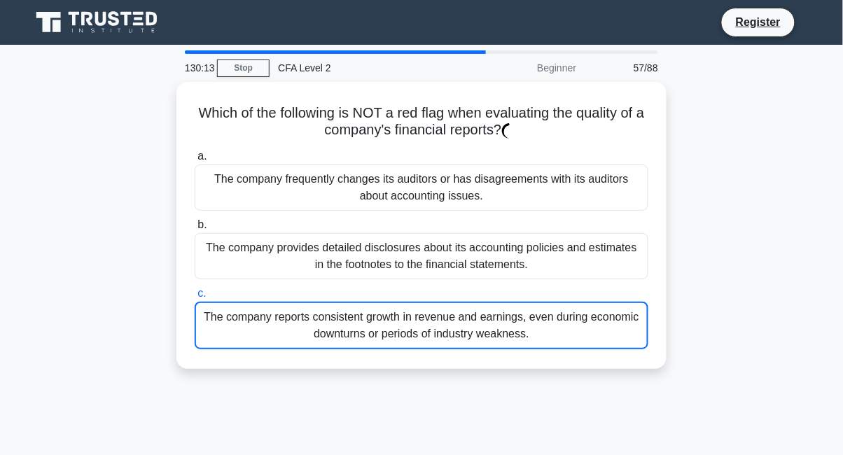
click at [513, 334] on div "The company reports consistent growth in revenue and earnings, even during econ…" at bounding box center [422, 326] width 454 height 48
click at [195, 298] on input "c. The company reports consistent growth in revenue and earnings, even during e…" at bounding box center [195, 293] width 0 height 9
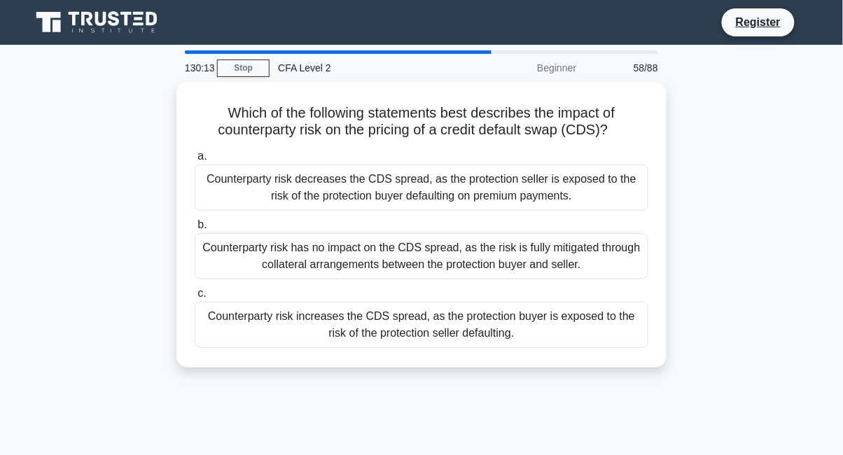
click at [539, 266] on div "Counterparty risk has no impact on the CDS spread, as the risk is fully mitigat…" at bounding box center [422, 256] width 454 height 46
click at [195, 230] on input "b. Counterparty risk has no impact on the CDS spread, as the risk is fully miti…" at bounding box center [195, 225] width 0 height 9
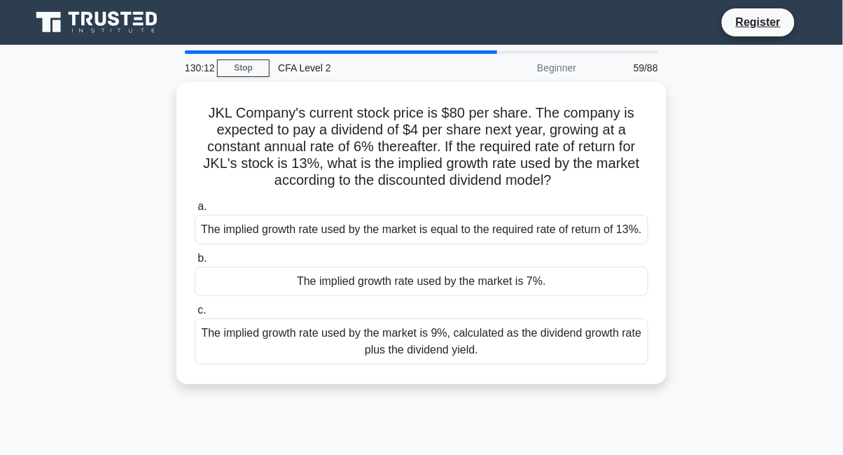
click at [566, 243] on div "The implied growth rate used by the market is equal to the required rate of ret…" at bounding box center [422, 229] width 454 height 29
click at [195, 212] on input "a. The implied growth rate used by the market is equal to the required rate of …" at bounding box center [195, 206] width 0 height 9
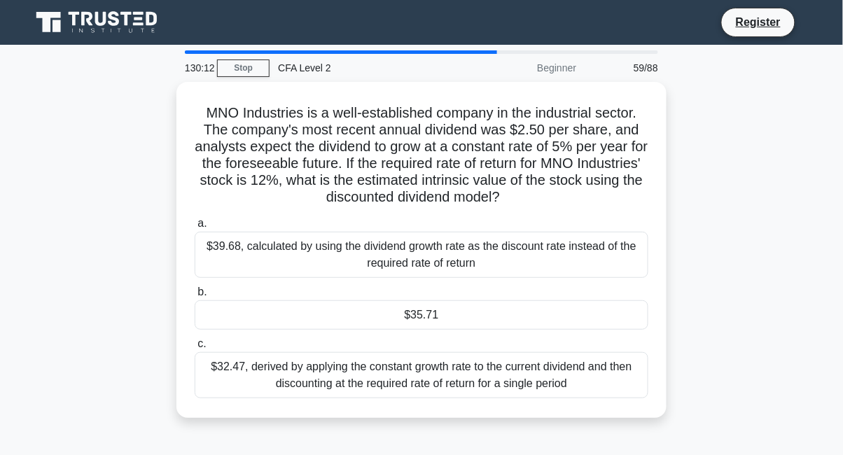
click at [563, 233] on div "$39.68, calculated by using the dividend growth rate as the discount rate inste…" at bounding box center [422, 255] width 454 height 46
click at [195, 228] on input "a. $39.68, calculated by using the dividend growth rate as the discount rate in…" at bounding box center [195, 223] width 0 height 9
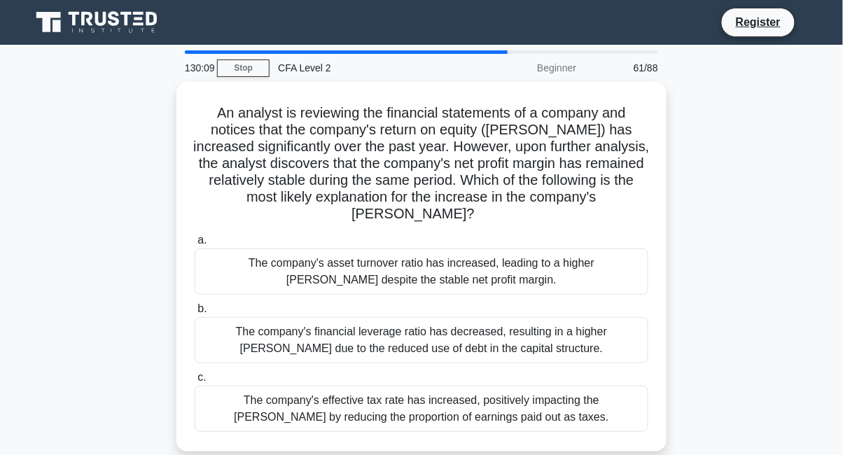
click at [509, 343] on div "The company's financial leverage ratio has decreased, resulting in a higher [PE…" at bounding box center [422, 340] width 454 height 46
click at [195, 314] on input "b. The company's financial leverage ratio has decreased, resulting in a higher …" at bounding box center [195, 309] width 0 height 9
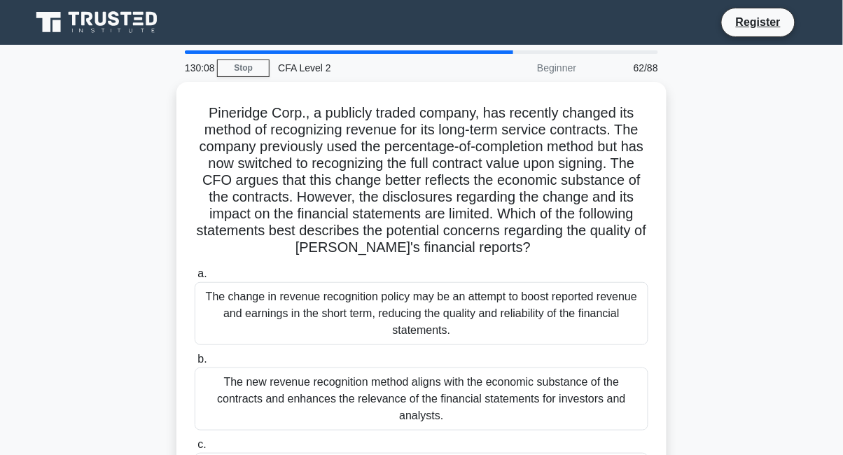
click at [490, 410] on div "The new revenue recognition method aligns with the economic substance of the co…" at bounding box center [422, 399] width 454 height 63
click at [195, 364] on input "b. The new revenue recognition method aligns with the economic substance of the…" at bounding box center [195, 359] width 0 height 9
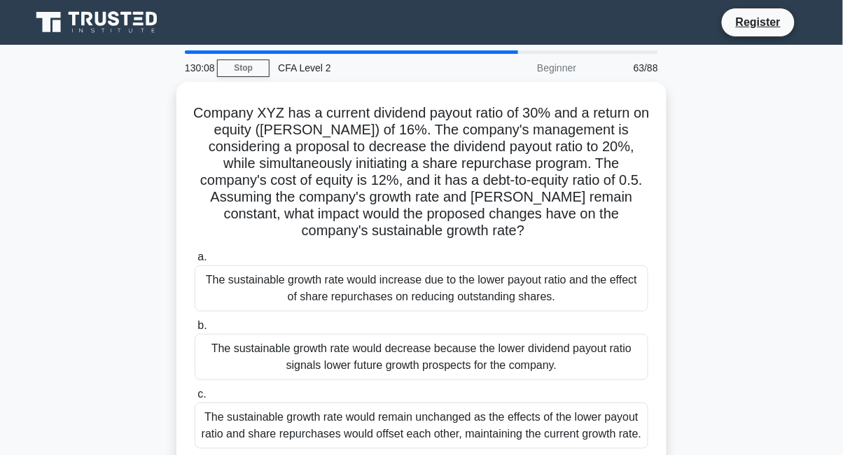
click at [518, 362] on div "The sustainable growth rate would decrease because the lower dividend payout ra…" at bounding box center [422, 357] width 454 height 46
click at [195, 331] on input "b. The sustainable growth rate would decrease because the lower dividend payout…" at bounding box center [195, 325] width 0 height 9
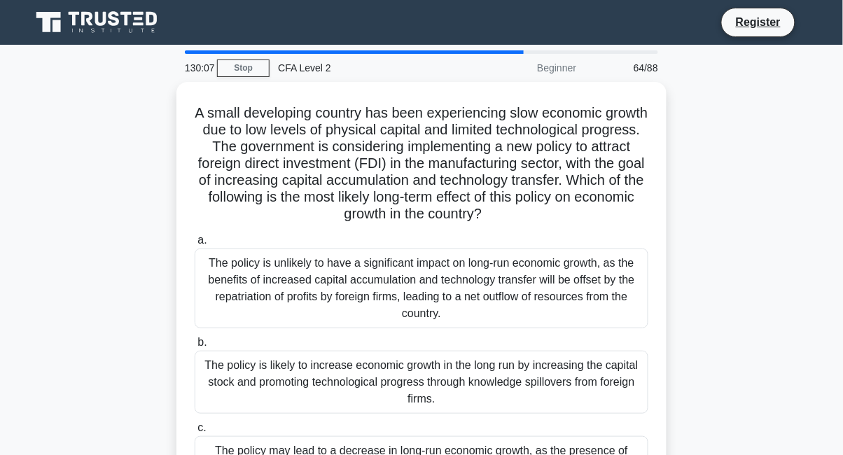
click at [485, 410] on div "The policy is likely to increase economic growth in the long run by increasing …" at bounding box center [422, 382] width 454 height 63
click at [195, 347] on input "b. The policy is likely to increase economic growth in the long run by increasi…" at bounding box center [195, 342] width 0 height 9
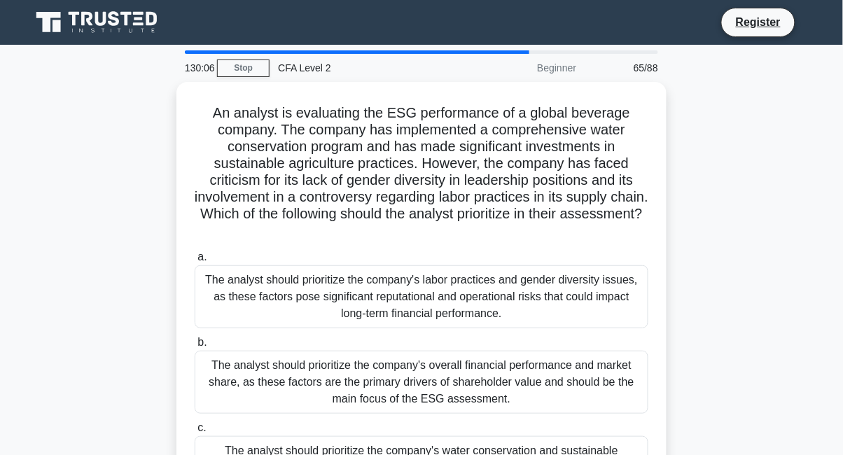
click at [195, 430] on input "c. The analyst should prioritize the company's water conservation and sustainab…" at bounding box center [195, 428] width 0 height 9
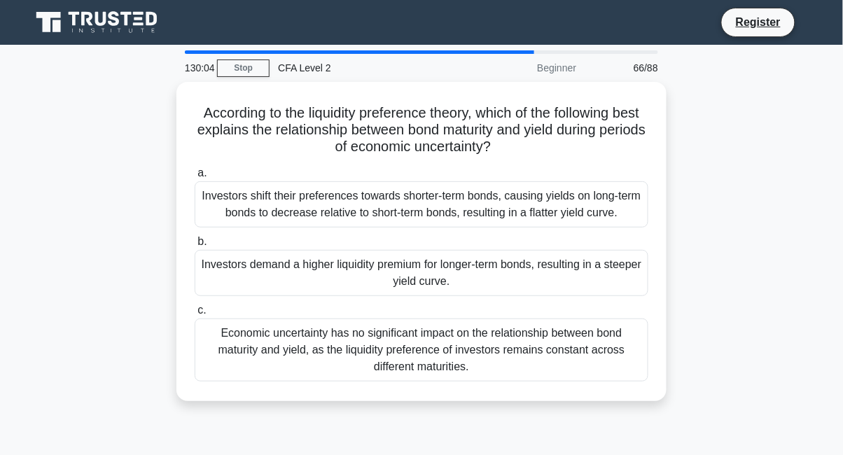
click at [513, 335] on div "Economic uncertainty has no significant impact on the relationship between bond…" at bounding box center [422, 350] width 454 height 63
click at [195, 315] on input "c. Economic uncertainty has no significant impact on the relationship between b…" at bounding box center [195, 310] width 0 height 9
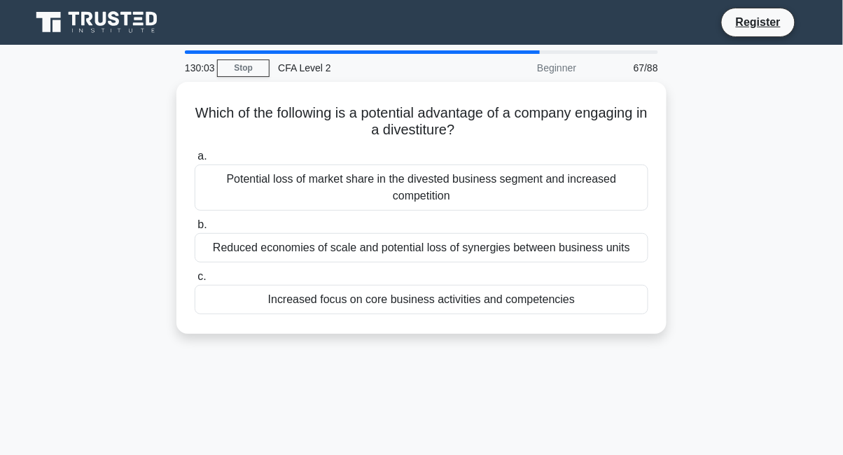
click at [520, 311] on div "Increased focus on core business activities and competencies" at bounding box center [422, 299] width 454 height 29
click at [195, 282] on input "c. Increased focus on core business activities and competencies" at bounding box center [195, 276] width 0 height 9
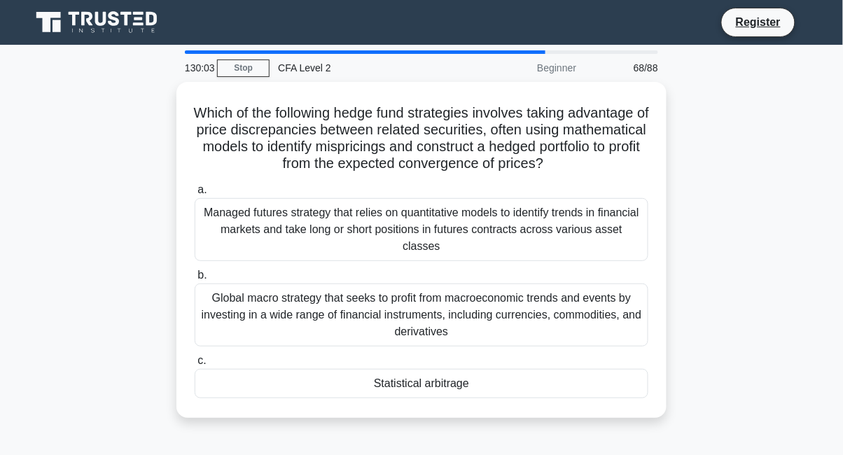
click at [525, 312] on div "Global macro strategy that seeks to profit from macroeconomic trends and events…" at bounding box center [422, 315] width 454 height 63
click at [195, 280] on input "b. Global macro strategy that seeks to profit from macroeconomic trends and eve…" at bounding box center [195, 275] width 0 height 9
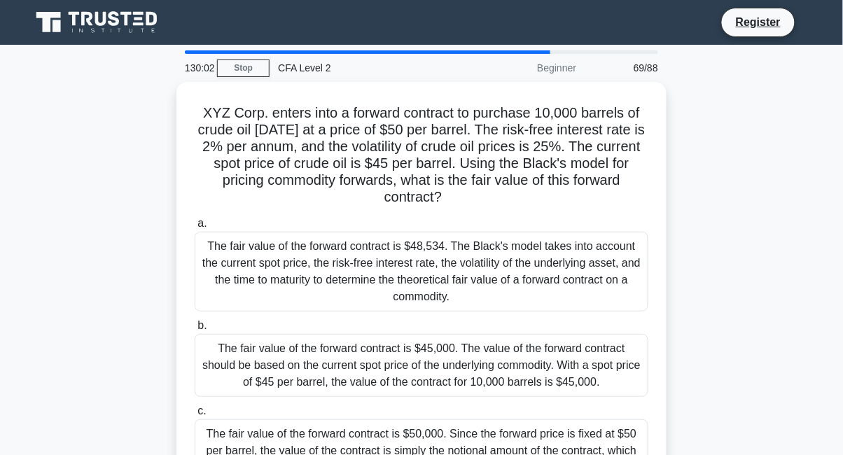
click at [522, 319] on label "b. The fair value of the forward contract is $45,000. The value of the forward …" at bounding box center [422, 357] width 454 height 80
click at [195, 321] on input "b. The fair value of the forward contract is $45,000. The value of the forward …" at bounding box center [195, 325] width 0 height 9
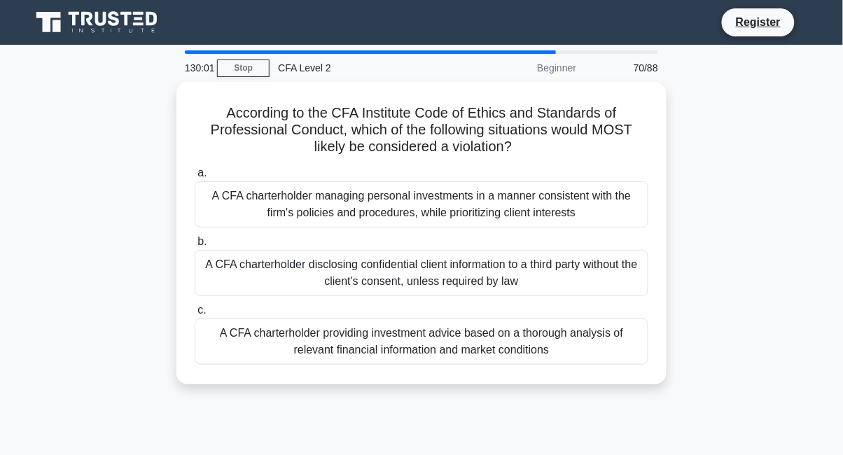
click at [526, 310] on label "c. A CFA charterholder providing investment advice based on a thorough analysis…" at bounding box center [422, 333] width 454 height 63
click at [195, 310] on input "c. A CFA charterholder providing investment advice based on a thorough analysis…" at bounding box center [195, 310] width 0 height 9
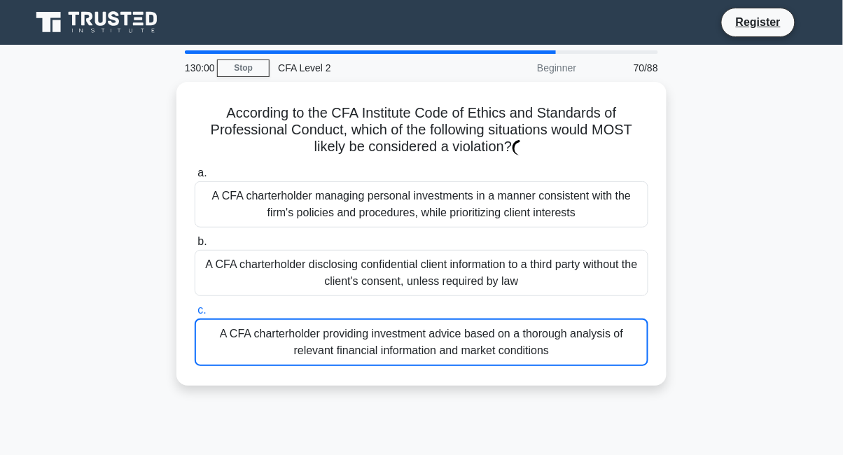
click at [526, 310] on label "c. A CFA charterholder providing investment advice based on a thorough analysis…" at bounding box center [422, 334] width 454 height 64
click at [195, 310] on input "c. A CFA charterholder providing investment advice based on a thorough analysis…" at bounding box center [195, 310] width 0 height 9
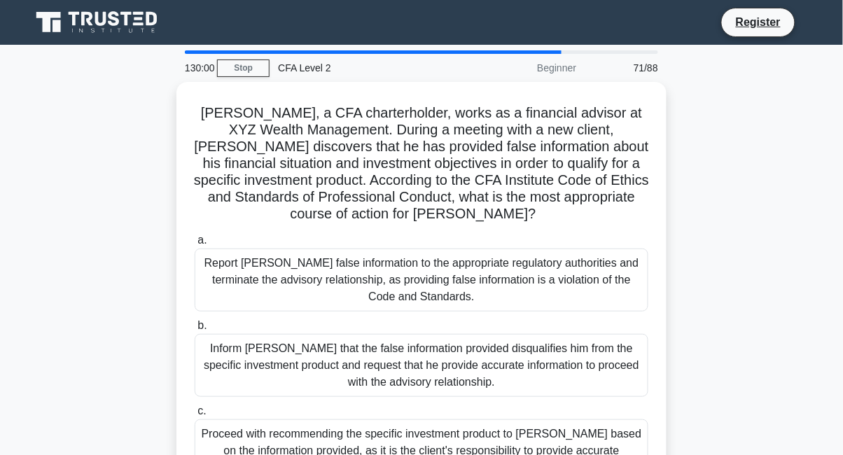
click at [557, 260] on div "Report [PERSON_NAME] false information to the appropriate regulatory authoritie…" at bounding box center [422, 280] width 454 height 63
click at [195, 245] on input "a. Report [PERSON_NAME] false information to the appropriate regulatory authori…" at bounding box center [195, 240] width 0 height 9
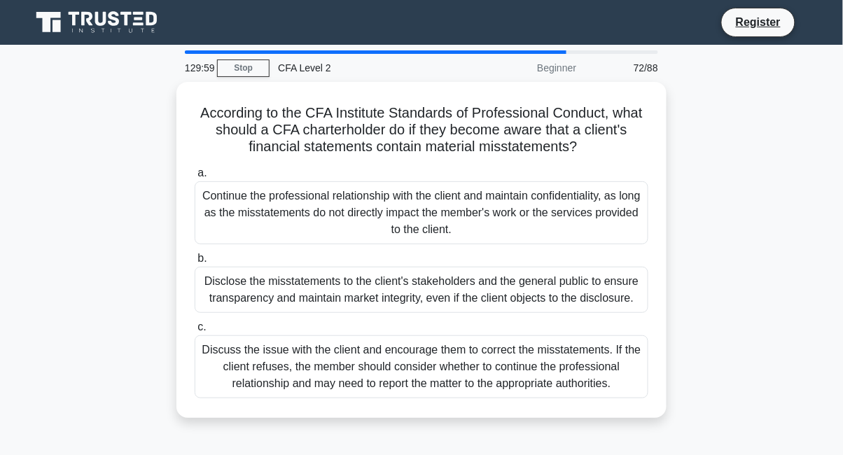
click at [534, 219] on div "Continue the professional relationship with the client and maintain confidentia…" at bounding box center [422, 212] width 454 height 63
click at [195, 178] on input "a. Continue the professional relationship with the client and maintain confiden…" at bounding box center [195, 173] width 0 height 9
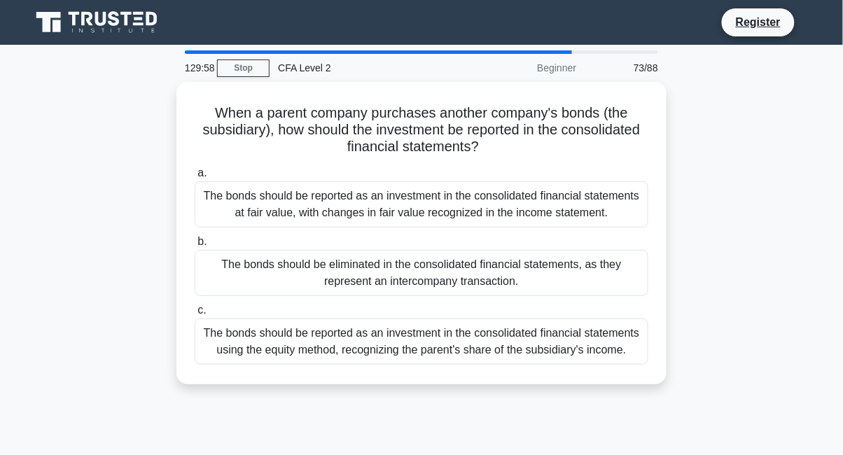
click at [535, 247] on label "b. The bonds should be eliminated in the consolidated financial statements, as …" at bounding box center [422, 264] width 454 height 63
click at [195, 247] on input "b. The bonds should be eliminated in the consolidated financial statements, as …" at bounding box center [195, 241] width 0 height 9
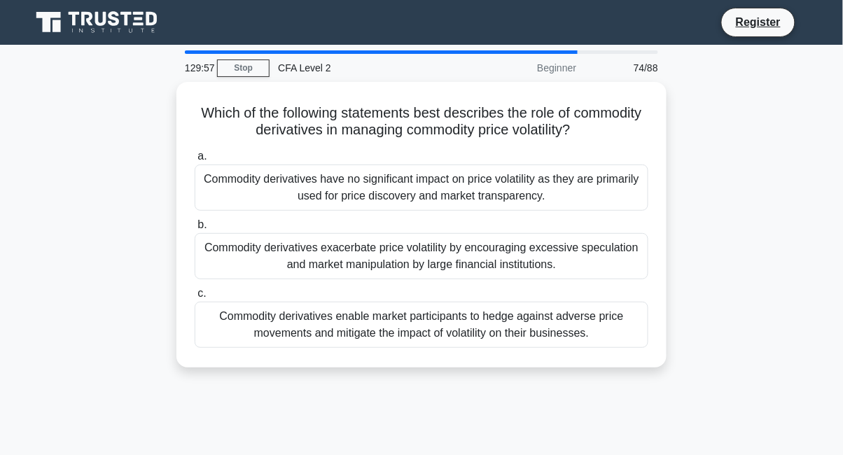
click at [534, 268] on div "Commodity derivatives exacerbate price volatility by encouraging excessive spec…" at bounding box center [422, 256] width 454 height 46
click at [195, 230] on input "b. Commodity derivatives exacerbate price volatility by encouraging excessive s…" at bounding box center [195, 225] width 0 height 9
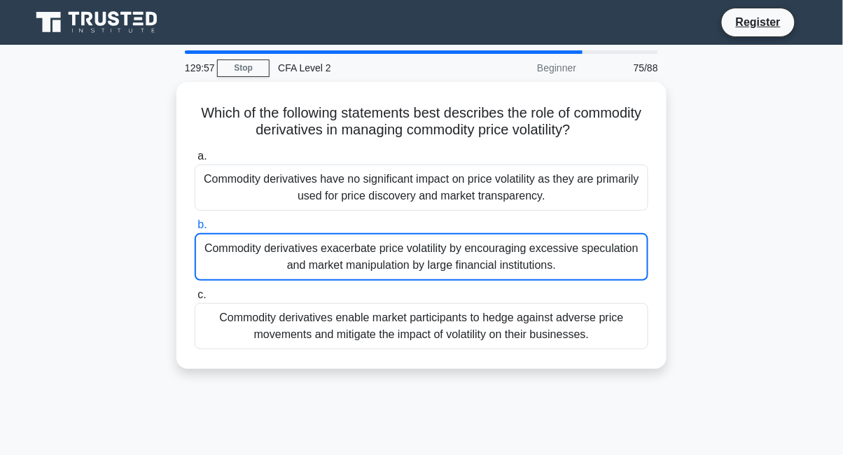
click at [573, 203] on div "Commodity derivatives have no significant impact on price volatility as they ar…" at bounding box center [422, 188] width 454 height 46
click at [195, 161] on input "a. Commodity derivatives have no significant impact on price volatility as they…" at bounding box center [195, 156] width 0 height 9
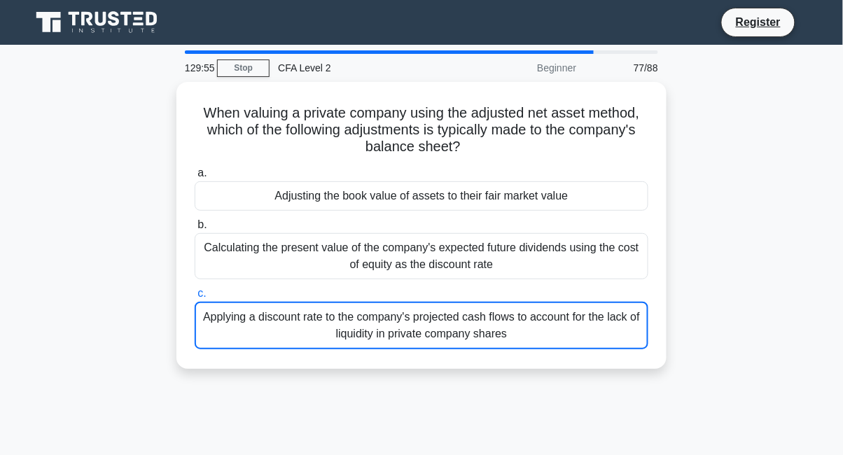
click at [484, 356] on div "When valuing a private company using the adjusted net asset method, which of th…" at bounding box center [421, 226] width 479 height 276
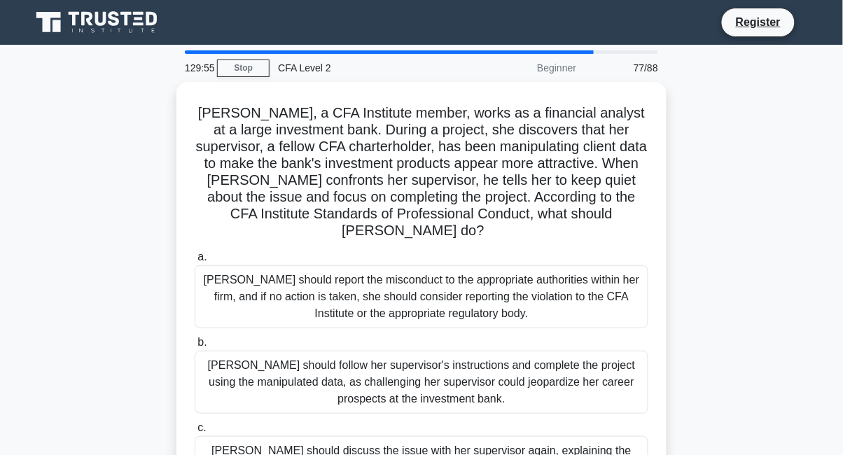
click at [504, 270] on div "[PERSON_NAME] should report the misconduct to the appropriate authorities withi…" at bounding box center [422, 296] width 454 height 63
click at [195, 262] on input "a. [PERSON_NAME] should report the misconduct to the appropriate authorities wi…" at bounding box center [195, 257] width 0 height 9
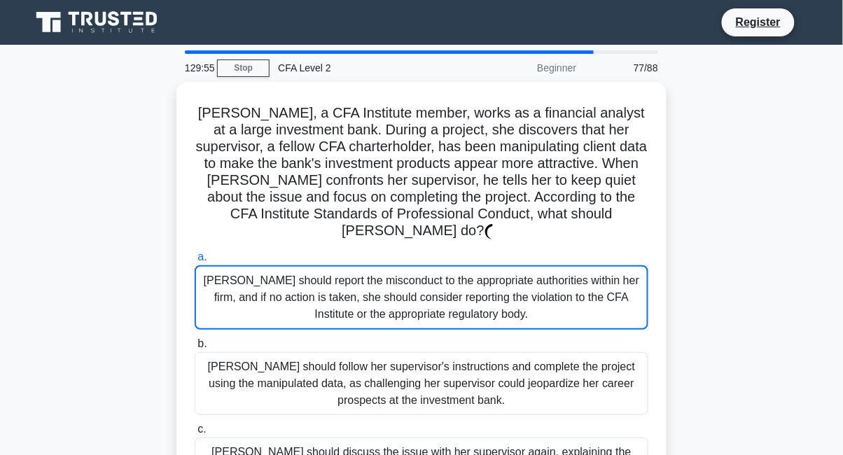
click at [463, 352] on div "[PERSON_NAME] should follow her supervisor's instructions and complete the proj…" at bounding box center [422, 383] width 454 height 63
click at [195, 340] on input "b. [PERSON_NAME] should follow her supervisor's instructions and complete the p…" at bounding box center [195, 344] width 0 height 9
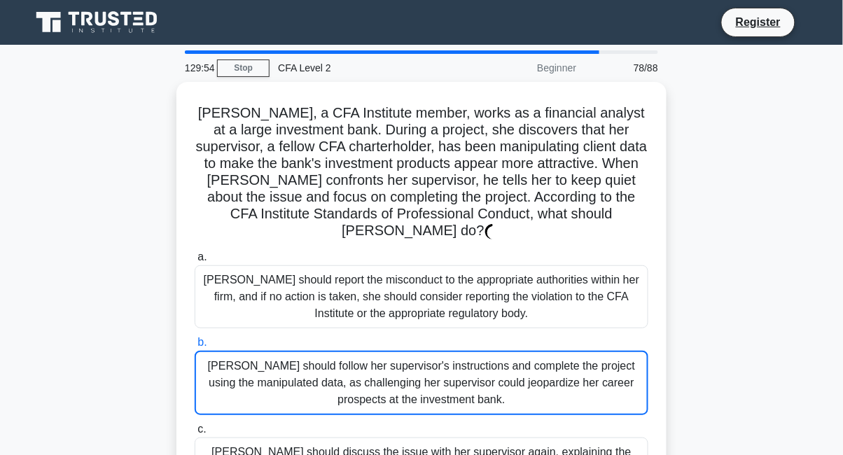
click at [469, 334] on label "b. [PERSON_NAME] should follow her supervisor's instructions and complete the p…" at bounding box center [422, 374] width 454 height 81
click at [195, 338] on input "b. [PERSON_NAME] should follow her supervisor's instructions and complete the p…" at bounding box center [195, 342] width 0 height 9
click at [459, 388] on div "[PERSON_NAME] should follow her supervisor's instructions and complete the proj…" at bounding box center [422, 383] width 454 height 64
click at [195, 347] on input "b. [PERSON_NAME] should follow her supervisor's instructions and complete the p…" at bounding box center [195, 342] width 0 height 9
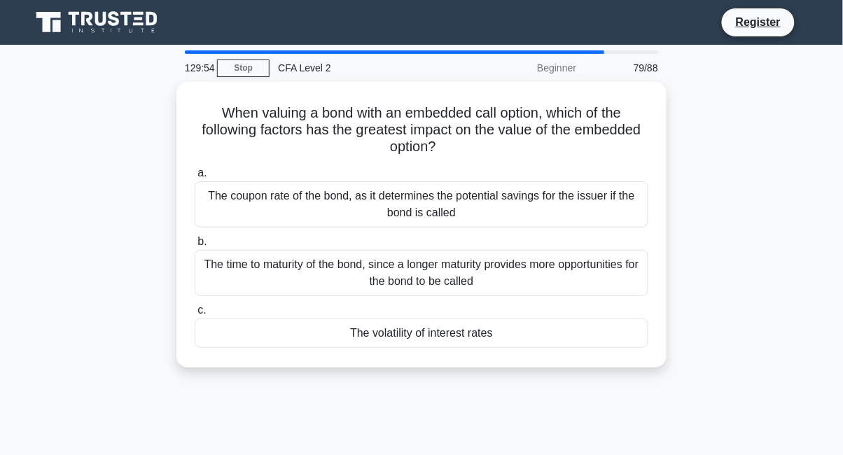
click at [473, 347] on div "The volatility of interest rates" at bounding box center [422, 333] width 454 height 29
click at [195, 315] on input "c. The volatility of interest rates" at bounding box center [195, 310] width 0 height 9
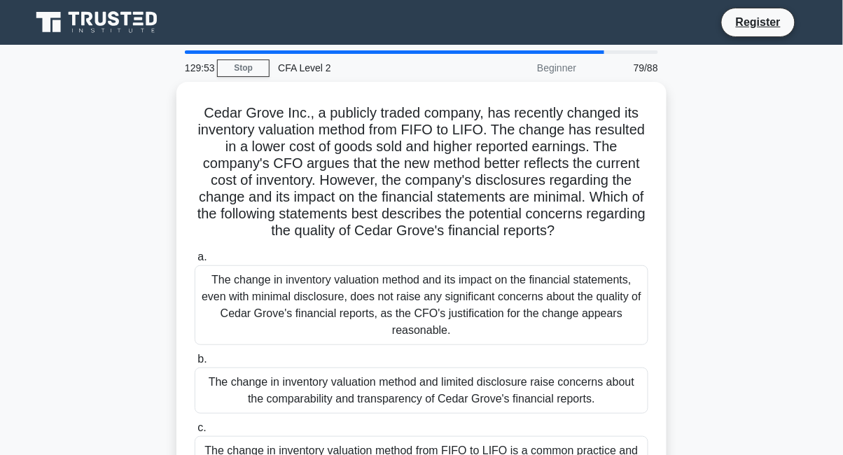
click at [475, 319] on div "The change in inventory valuation method and its impact on the financial statem…" at bounding box center [422, 305] width 454 height 80
click at [195, 262] on input "a. The change in inventory valuation method and its impact on the financial sta…" at bounding box center [195, 257] width 0 height 9
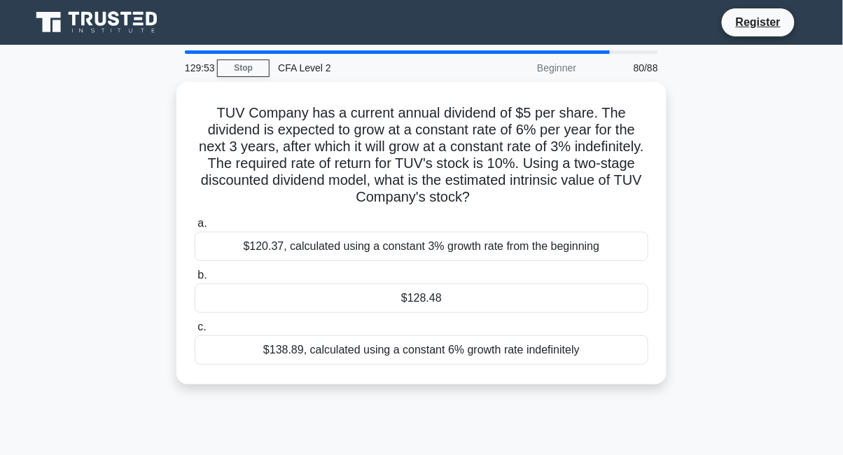
click at [494, 304] on div "$128.48" at bounding box center [422, 298] width 454 height 29
click at [195, 280] on input "b. $128.48" at bounding box center [195, 275] width 0 height 9
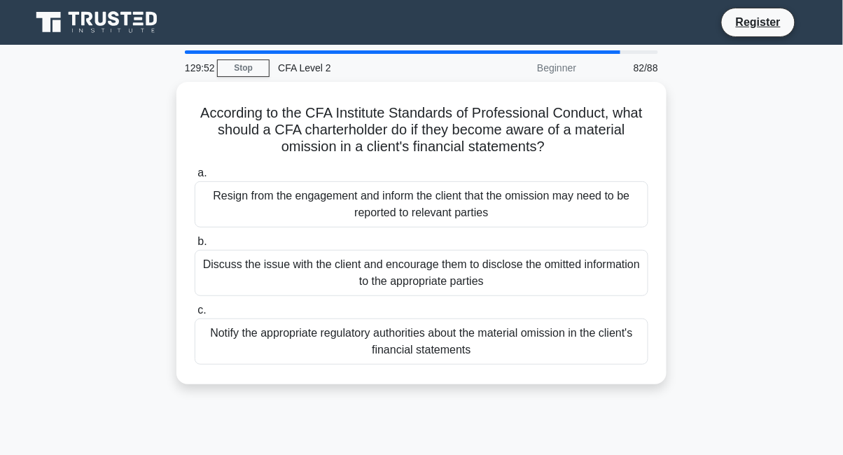
click at [525, 277] on div "Discuss the issue with the client and encourage them to disclose the omitted in…" at bounding box center [422, 273] width 454 height 46
click at [195, 247] on input "b. Discuss the issue with the client and encourage them to disclose the omitted…" at bounding box center [195, 241] width 0 height 9
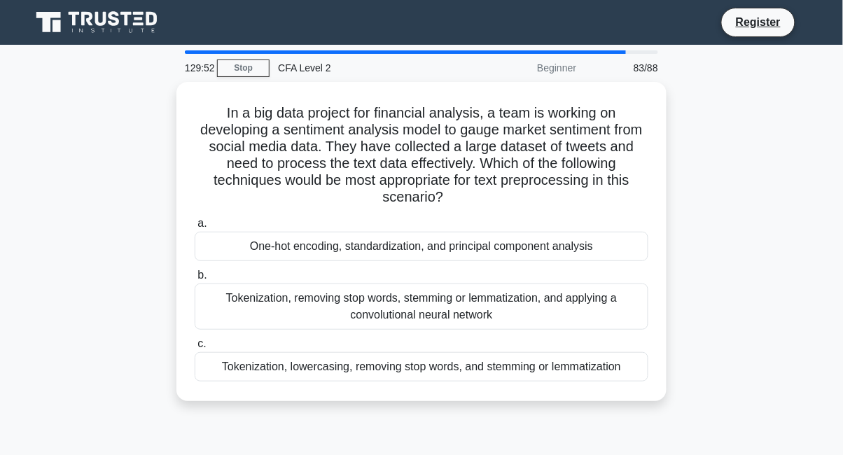
click at [557, 243] on div "One-hot encoding, standardization, and principal component analysis" at bounding box center [422, 246] width 454 height 29
click at [195, 228] on input "a. One-hot encoding, standardization, and principal component analysis" at bounding box center [195, 223] width 0 height 9
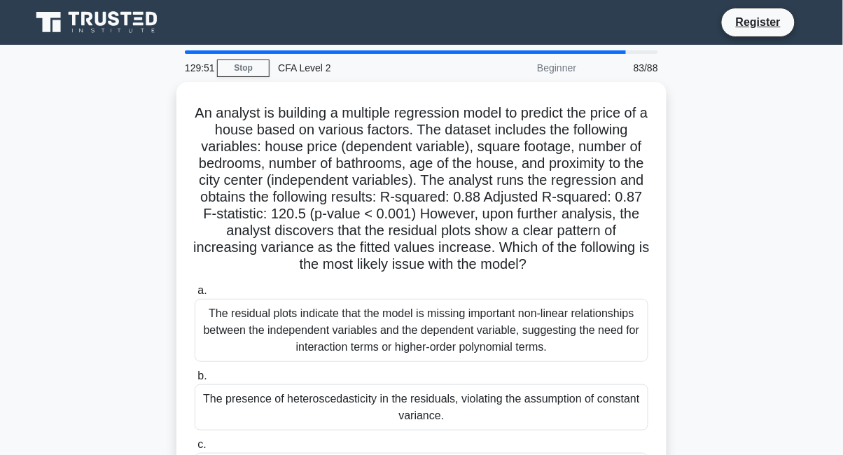
click at [486, 331] on div "The residual plots indicate that the model is missing important non-linear rela…" at bounding box center [422, 330] width 454 height 63
click at [195, 296] on input "a. The residual plots indicate that the model is missing important non-linear r…" at bounding box center [195, 290] width 0 height 9
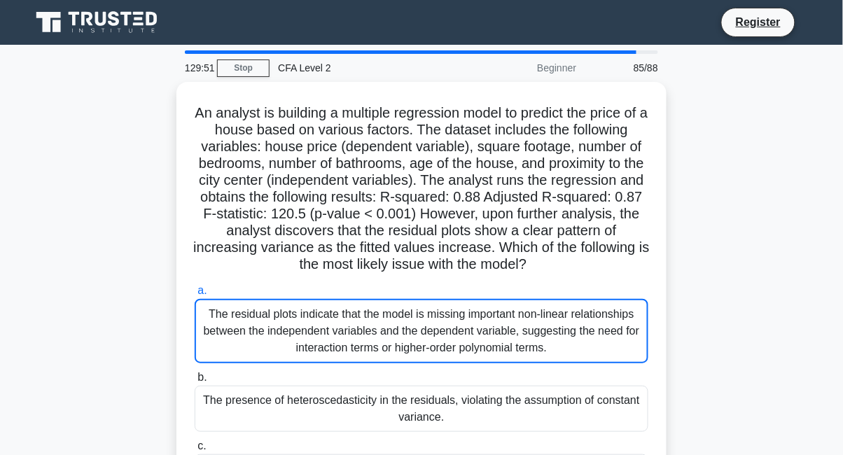
click at [478, 380] on label "b. The presence of heteroscedasticity in the residuals, violating the assumptio…" at bounding box center [422, 400] width 454 height 63
click at [195, 380] on input "b. The presence of heteroscedasticity in the residuals, violating the assumptio…" at bounding box center [195, 377] width 0 height 9
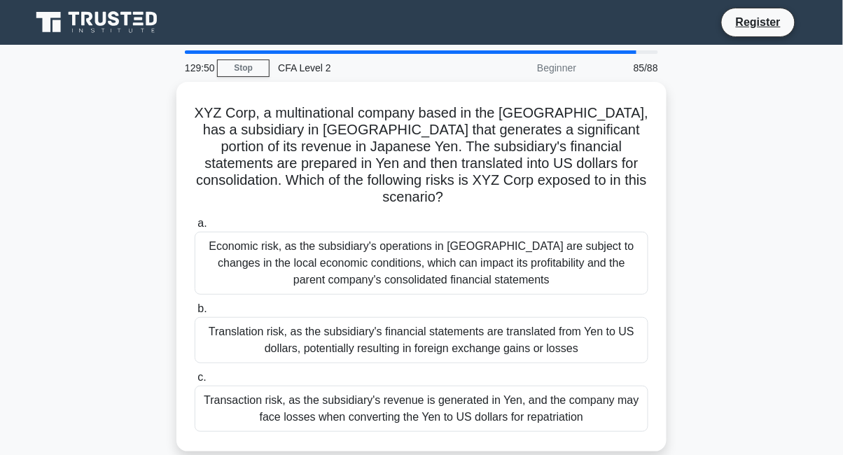
click at [469, 390] on div "Transaction risk, as the subsidiary's revenue is generated in Yen, and the comp…" at bounding box center [422, 409] width 454 height 46
click at [195, 382] on input "c. Transaction risk, as the subsidiary's revenue is generated in Yen, and the c…" at bounding box center [195, 377] width 0 height 9
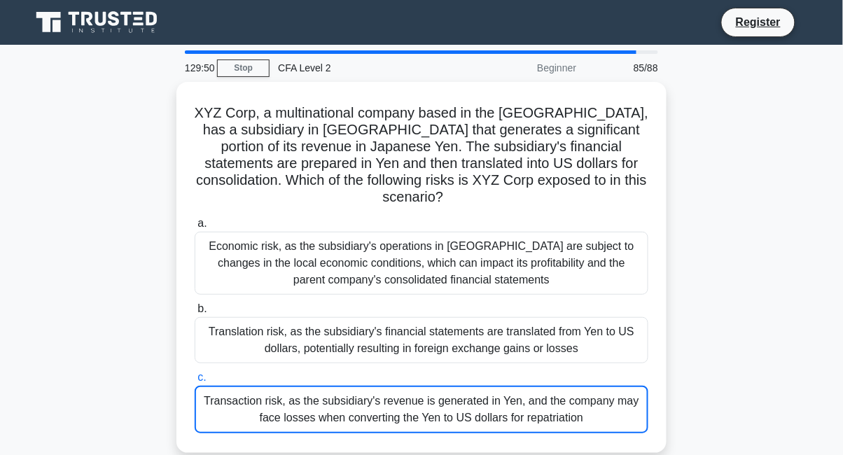
click at [471, 386] on div "Transaction risk, as the subsidiary's revenue is generated in Yen, and the comp…" at bounding box center [422, 410] width 454 height 48
click at [195, 379] on input "c. Transaction risk, as the subsidiary's revenue is generated in Yen, and the c…" at bounding box center [195, 377] width 0 height 9
click at [496, 317] on div "Translation risk, as the subsidiary's financial statements are translated from …" at bounding box center [422, 340] width 454 height 46
click at [195, 305] on input "b. Translation risk, as the subsidiary's financial statements are translated fr…" at bounding box center [195, 309] width 0 height 9
